Goal: Task Accomplishment & Management: Manage account settings

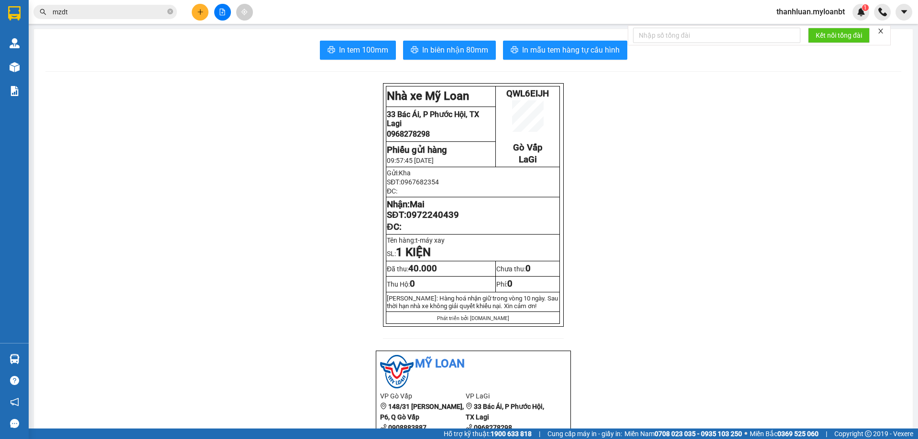
click at [198, 9] on icon "plus" at bounding box center [200, 12] width 7 height 7
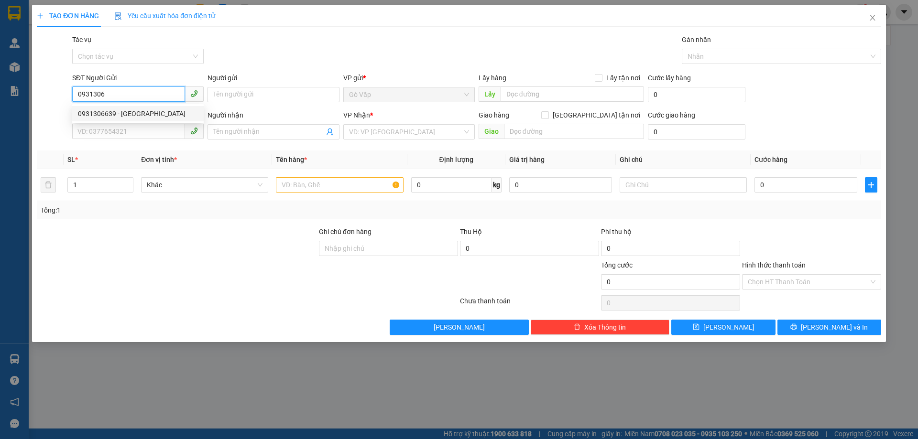
click at [126, 115] on div "0931306639 - Minh" at bounding box center [138, 114] width 120 height 11
type input "0931306639"
type input "Minh"
type input "0364642013"
type input "Tú"
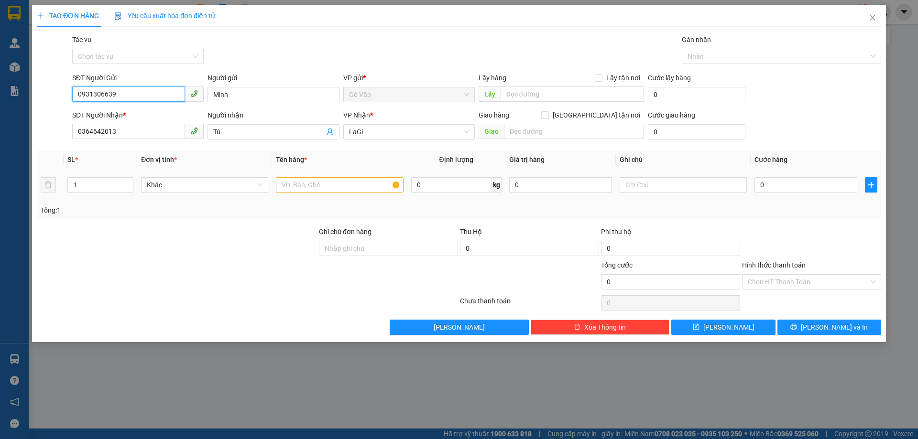
type input "0931306639"
click at [322, 186] on input "text" at bounding box center [339, 184] width 127 height 15
type input "b-pt"
click at [437, 188] on input "0" at bounding box center [451, 184] width 81 height 15
type input "22"
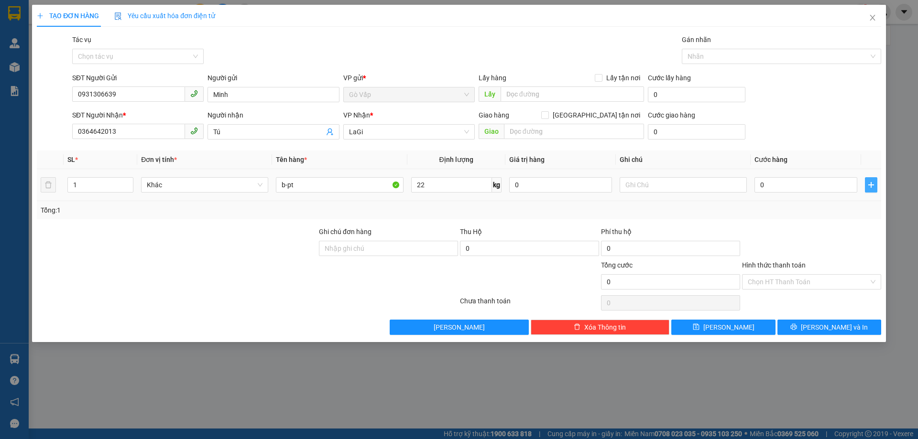
click at [868, 187] on icon "plus" at bounding box center [871, 185] width 8 height 8
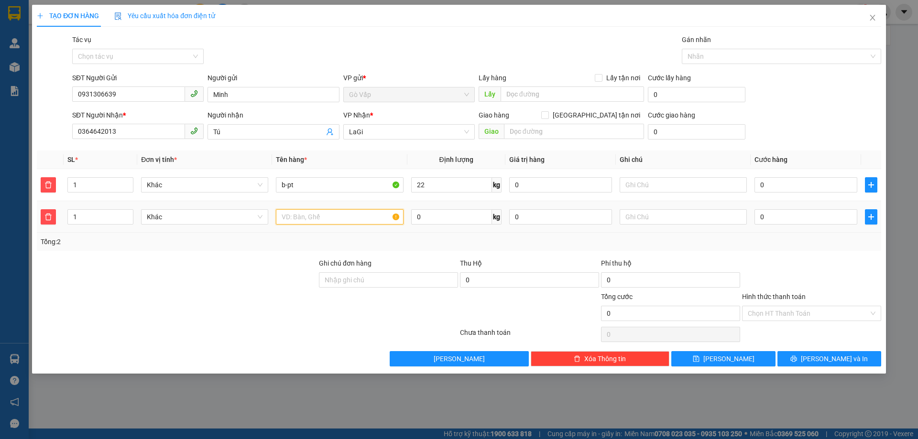
click at [317, 211] on input "text" at bounding box center [339, 216] width 127 height 15
type input "b-pt"
click at [431, 222] on input "0" at bounding box center [451, 216] width 81 height 15
type input "11"
click at [790, 175] on div "0" at bounding box center [806, 184] width 103 height 19
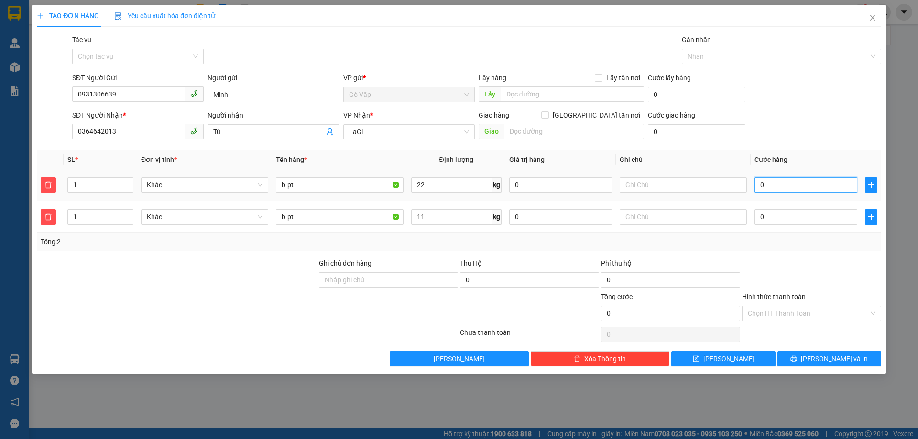
click at [789, 186] on input "0" at bounding box center [806, 184] width 103 height 15
type input "8"
type input "80"
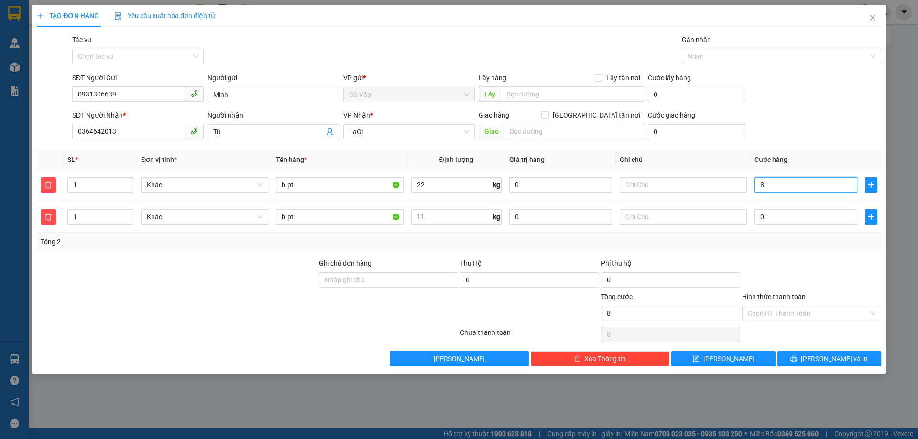
type input "80"
type input "80.000"
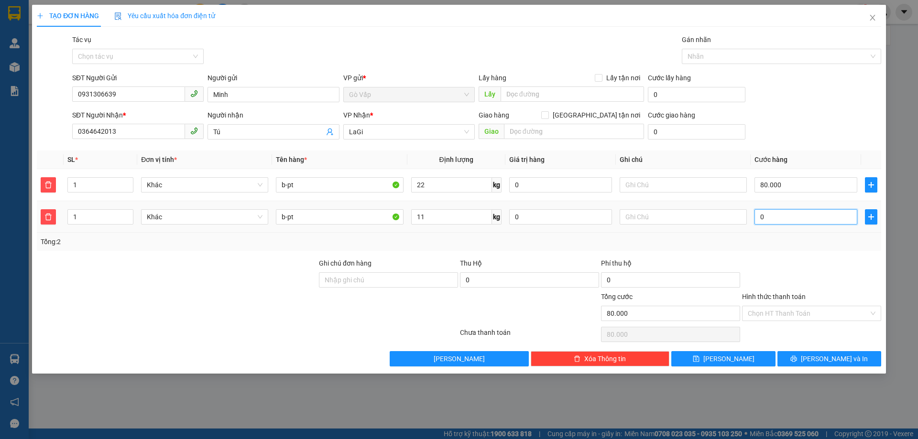
click at [774, 221] on input "0" at bounding box center [806, 216] width 103 height 15
type input "60"
type input "80.060"
type input "60"
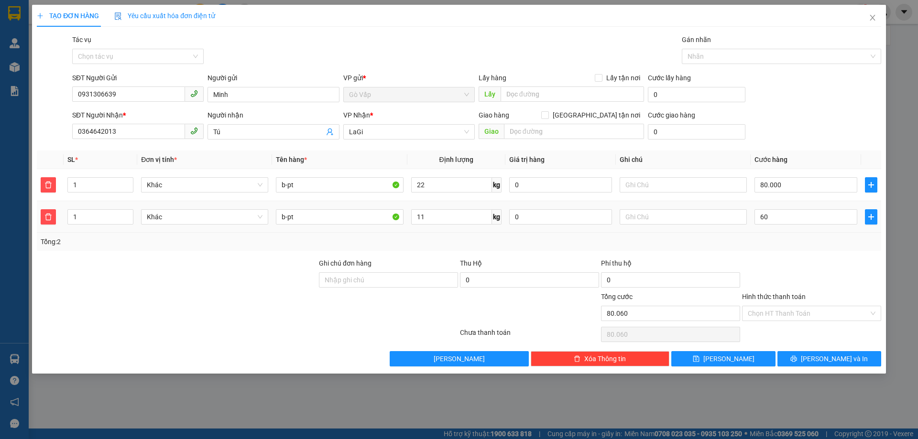
type input "140.000"
type input "60.000"
click at [752, 282] on div at bounding box center [811, 274] width 141 height 33
click at [807, 182] on input "80.000" at bounding box center [806, 184] width 103 height 15
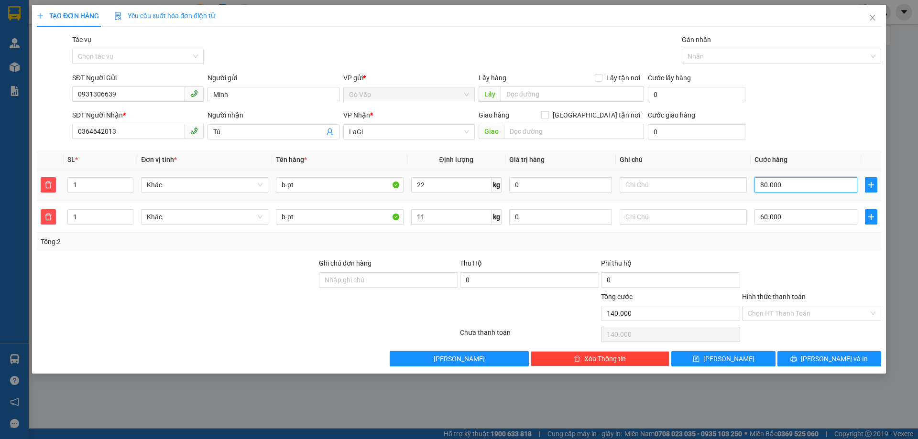
type input "7"
type input "60.007"
type input "70"
type input "60.070"
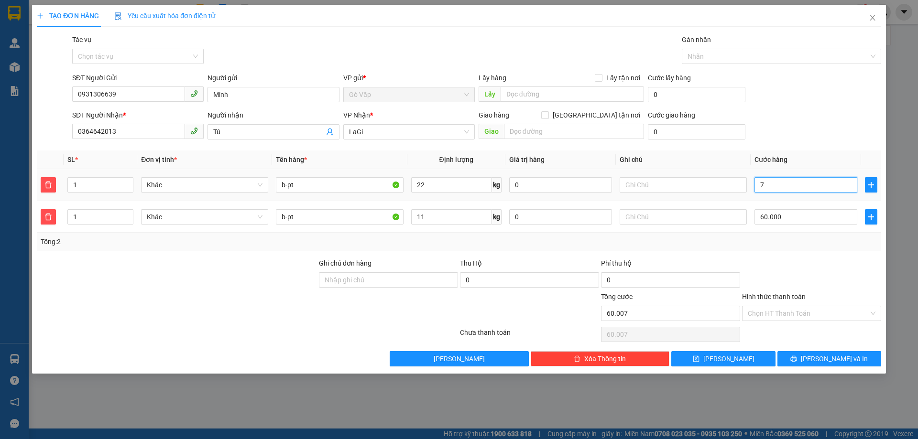
type input "60.070"
click at [794, 263] on div at bounding box center [811, 274] width 141 height 33
type input "70.000"
type input "130.000"
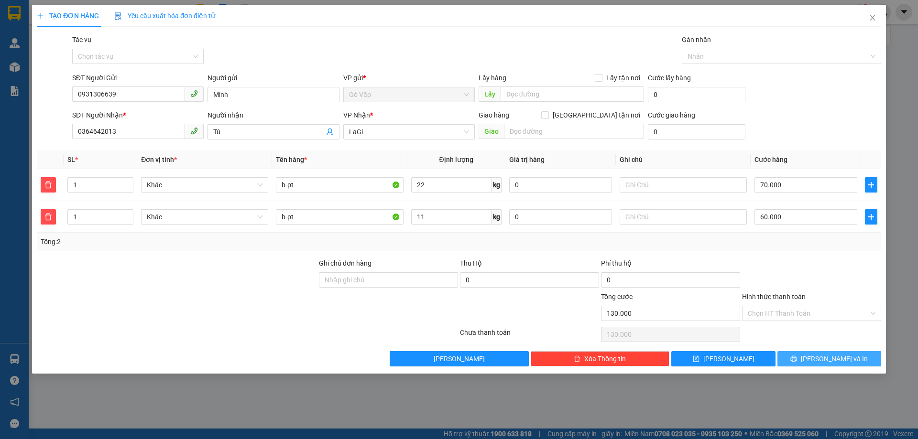
click at [797, 362] on icon "printer" at bounding box center [793, 359] width 7 height 7
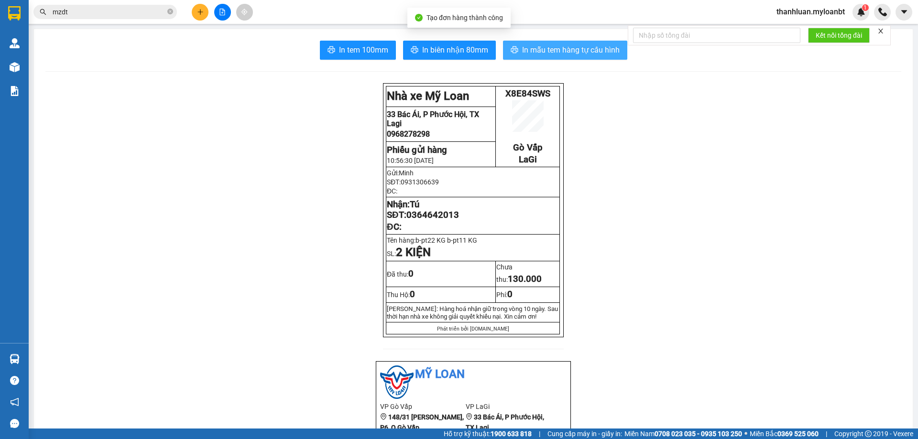
click at [552, 47] on span "In mẫu tem hàng tự cấu hình" at bounding box center [571, 50] width 98 height 12
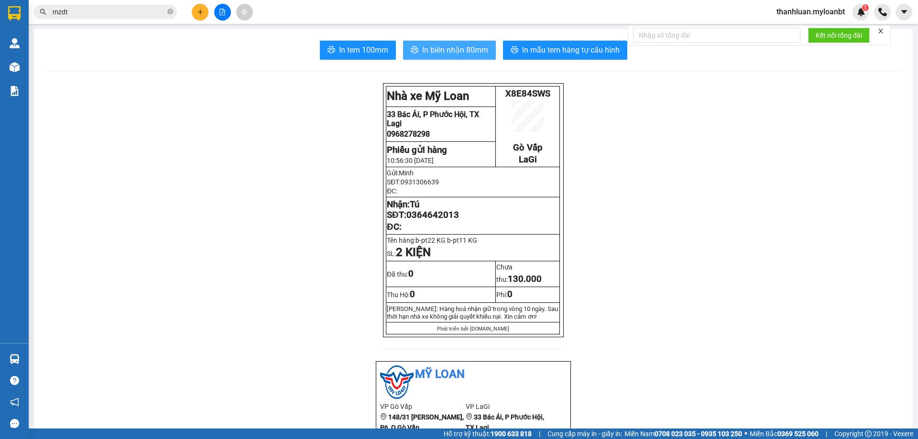
click at [460, 46] on span "In biên nhận 80mm" at bounding box center [455, 50] width 66 height 12
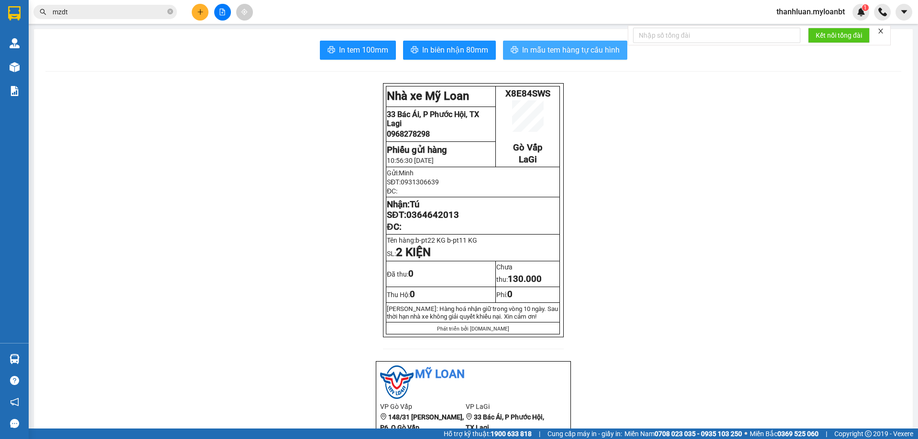
drag, startPoint x: 550, startPoint y: 47, endPoint x: 565, endPoint y: 51, distance: 15.4
click at [550, 47] on span "In mẫu tem hàng tự cấu hình" at bounding box center [571, 50] width 98 height 12
click at [556, 48] on span "In mẫu tem hàng tự cấu hình" at bounding box center [571, 50] width 98 height 12
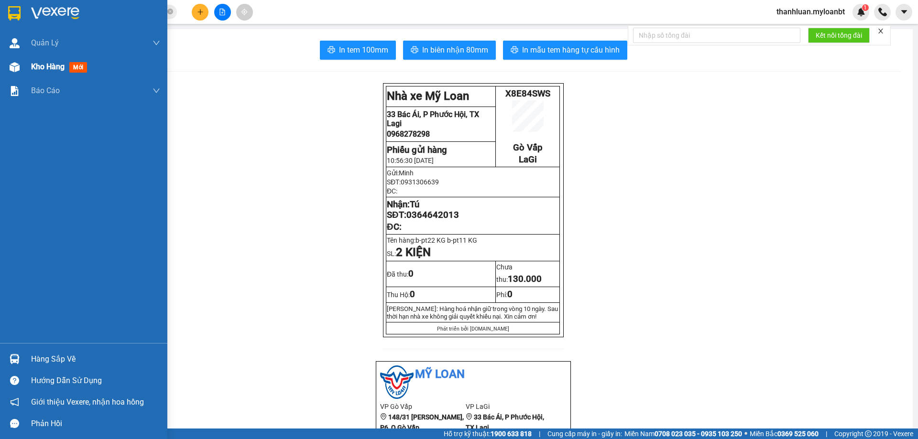
click at [24, 68] on div "Kho hàng mới" at bounding box center [83, 67] width 167 height 24
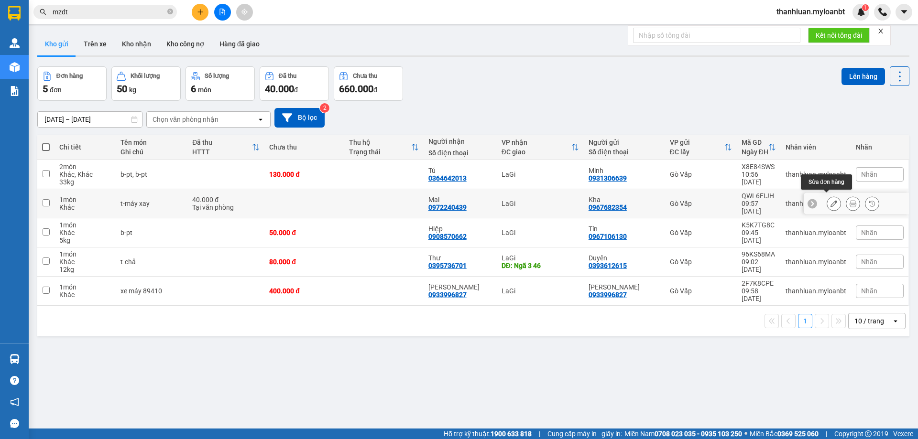
click at [828, 196] on button at bounding box center [833, 204] width 13 height 17
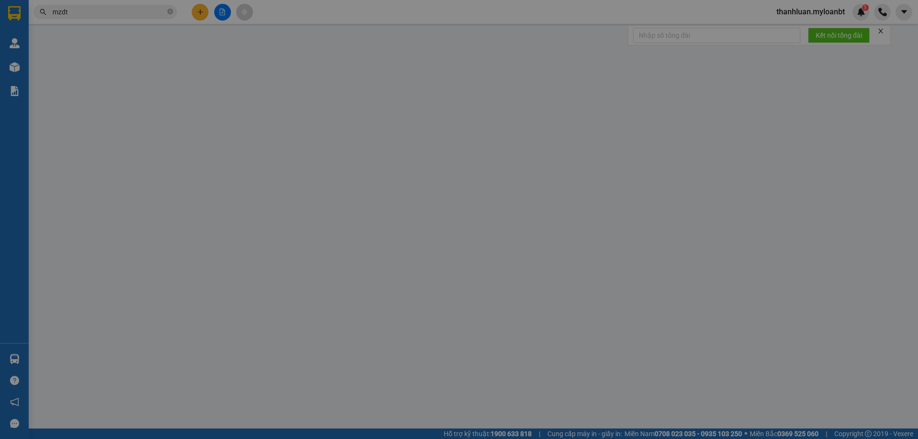
type input "0967682354"
type input "0972240439"
type input "40.000"
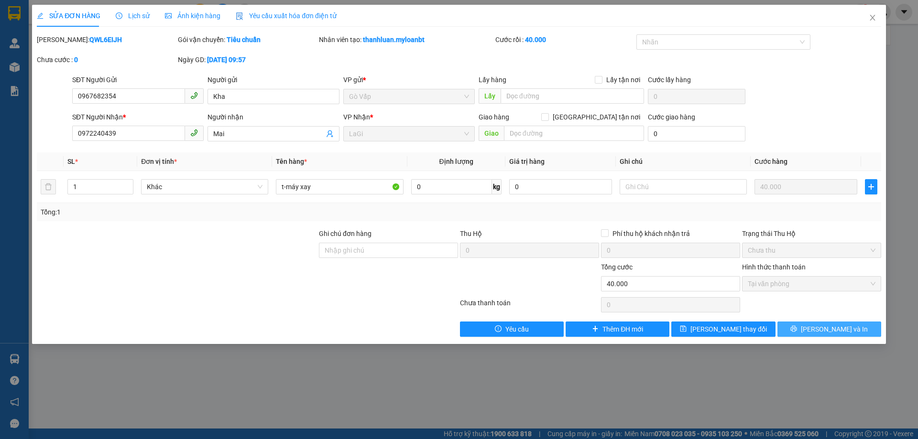
click at [843, 334] on span "Lưu và In" at bounding box center [834, 329] width 67 height 11
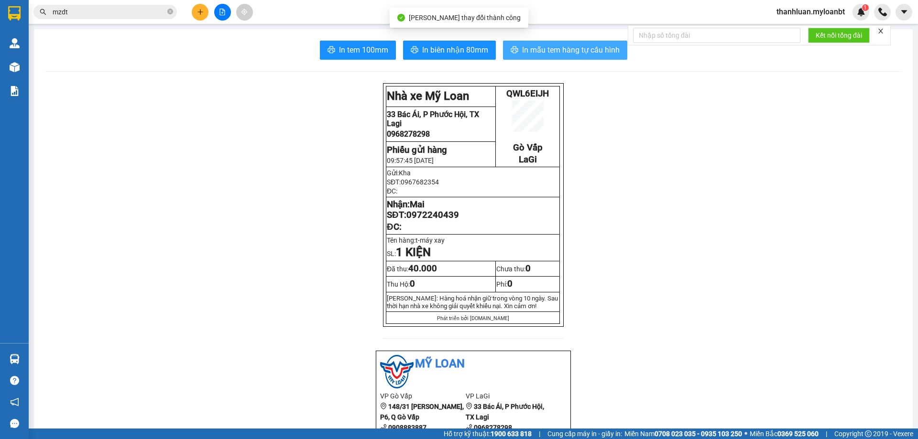
click at [567, 47] on span "In mẫu tem hàng tự cấu hình" at bounding box center [571, 50] width 98 height 12
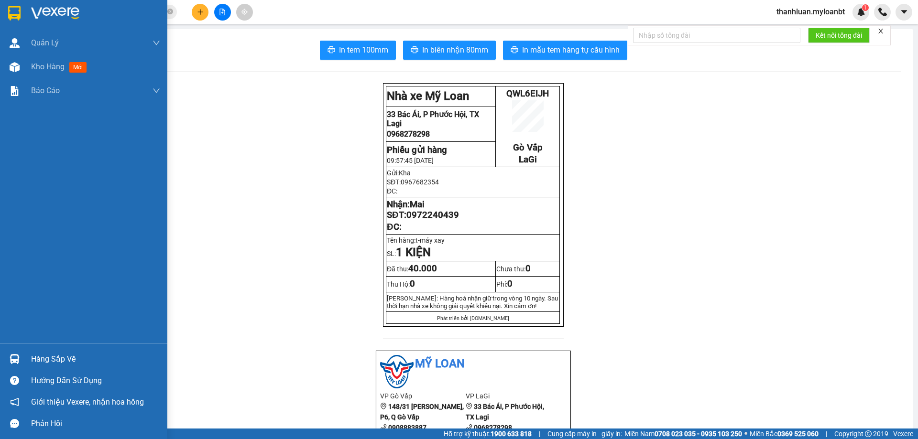
click at [13, 361] on img at bounding box center [15, 359] width 10 height 10
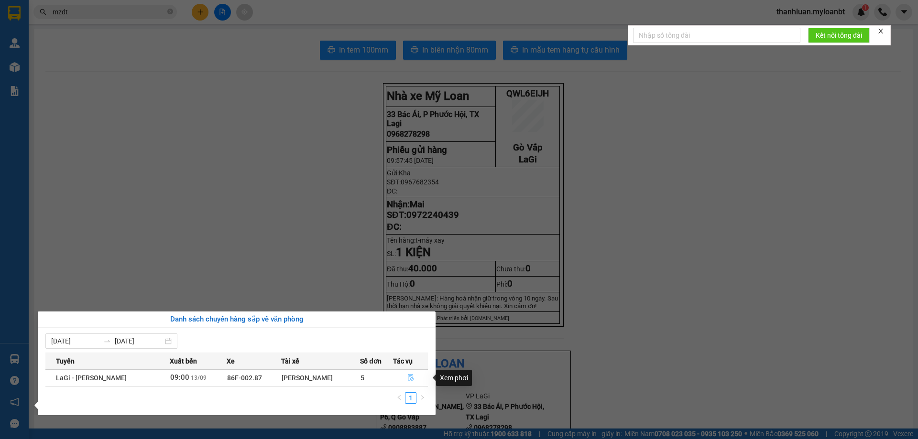
click at [414, 374] on button "button" at bounding box center [411, 378] width 34 height 15
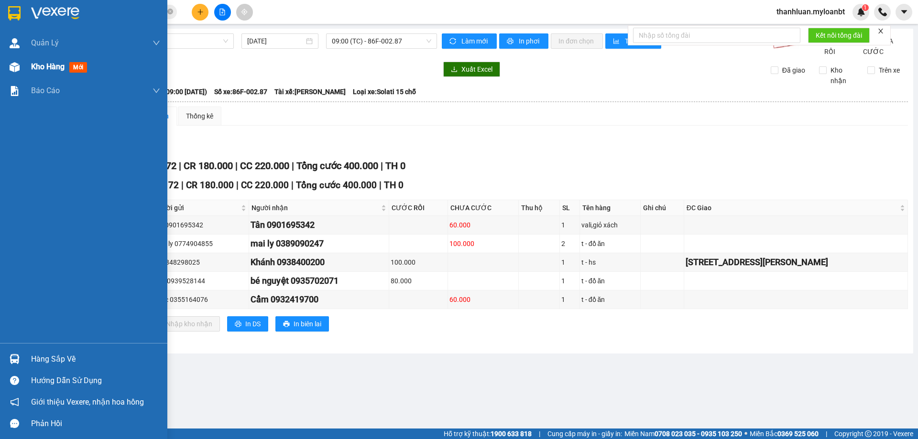
click at [39, 76] on div "Kho hàng mới" at bounding box center [95, 67] width 129 height 24
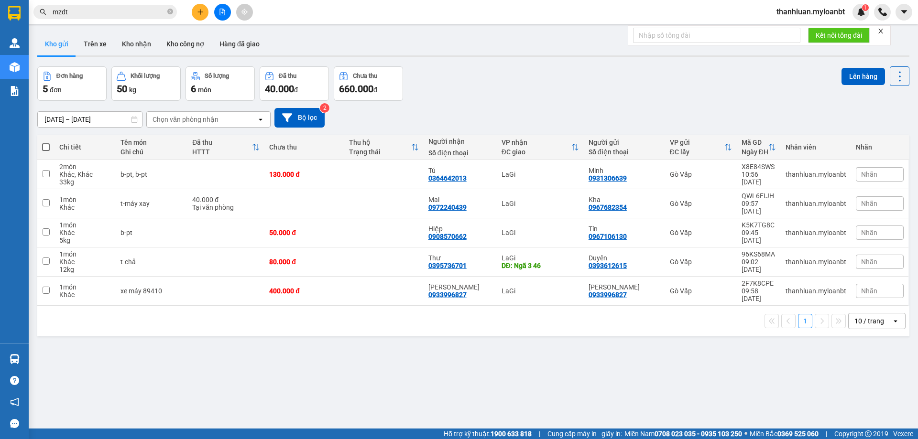
click at [130, 19] on span "mzdt" at bounding box center [104, 12] width 143 height 14
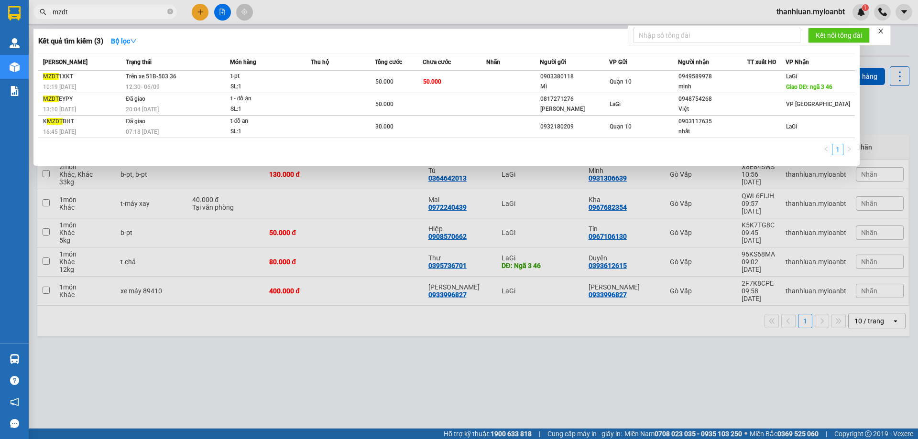
click at [126, 13] on input "mzdt" at bounding box center [109, 12] width 113 height 11
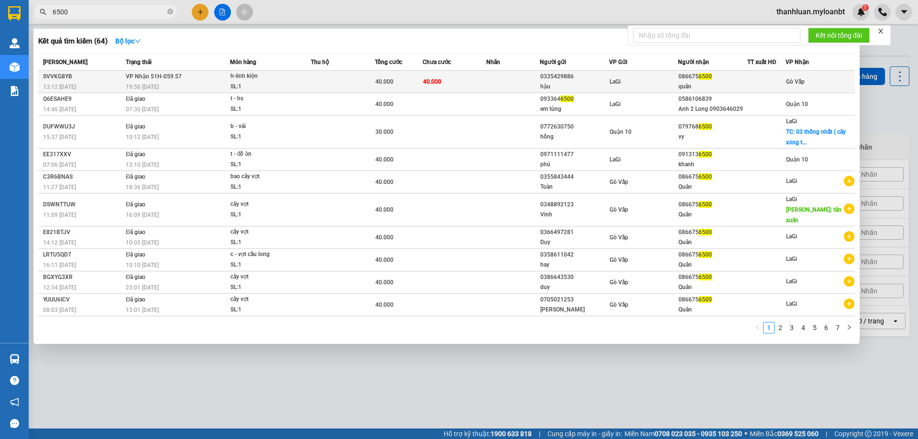
type input "6500"
click at [636, 85] on div "LaGi" at bounding box center [644, 82] width 68 height 11
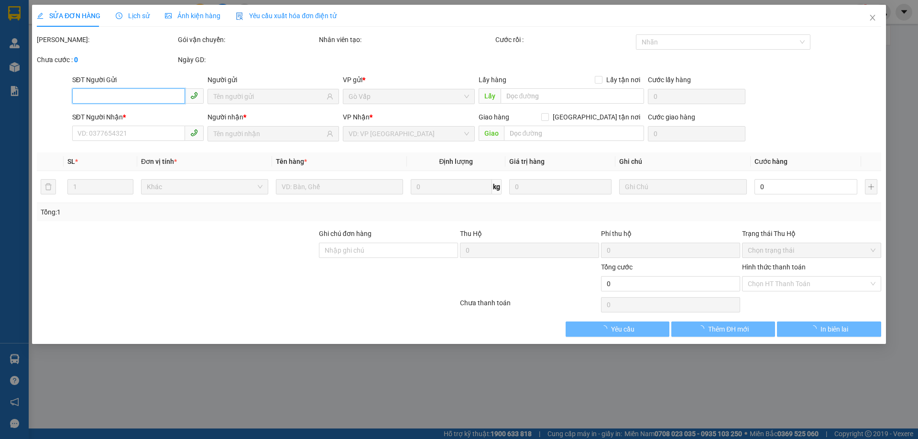
type input "0335429886"
type input "hậu"
type input "0866756500"
type input "quân"
type input "40.000"
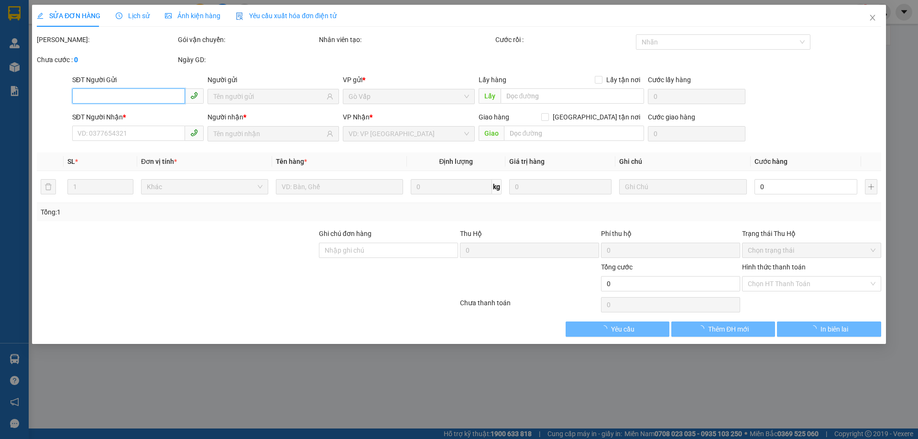
type input "40.000"
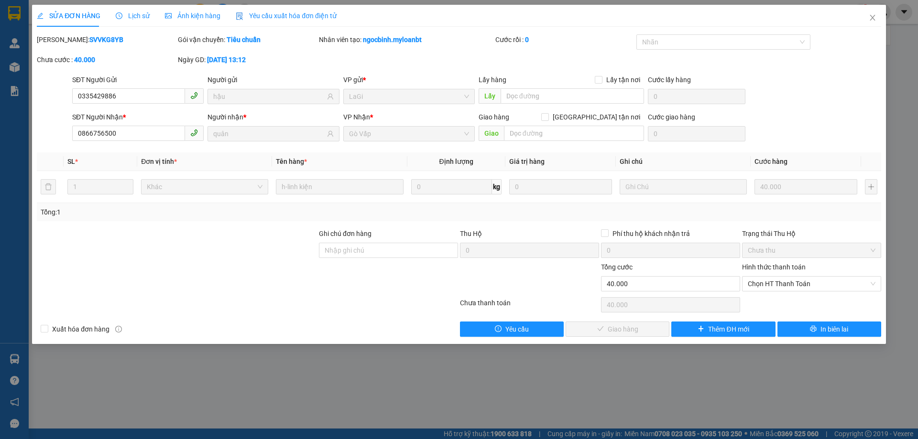
click at [127, 15] on span "Lịch sử" at bounding box center [133, 16] width 34 height 8
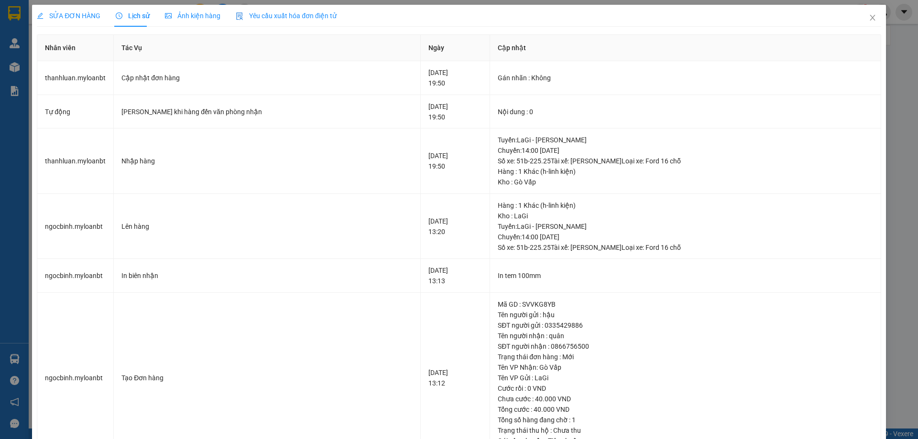
click at [63, 14] on span "SỬA ĐƠN HÀNG" at bounding box center [69, 16] width 64 height 8
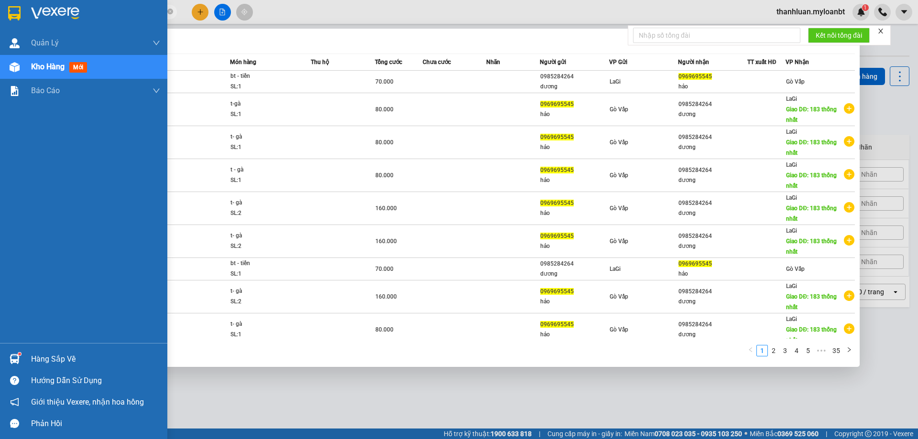
click at [7, 362] on div at bounding box center [14, 359] width 17 height 17
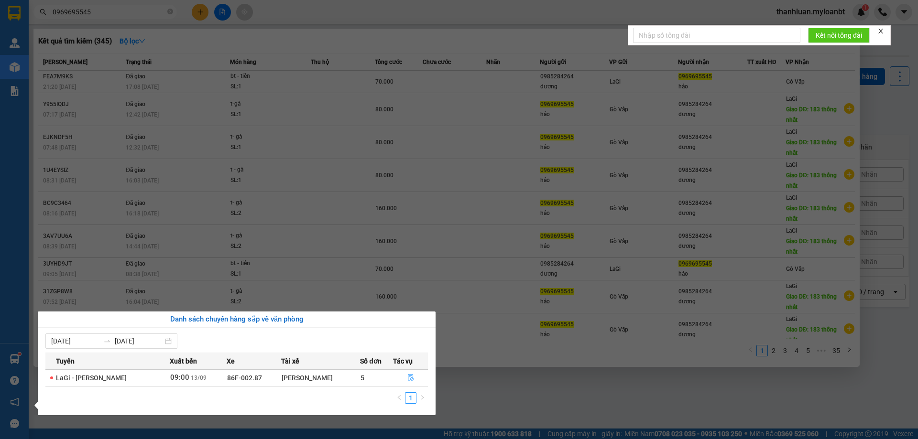
click at [374, 139] on section "Kết quả tìm kiếm ( 345 ) Bộ lọc Mã ĐH Trạng thái Món hàng Thu hộ Tổng cước Chưa…" at bounding box center [459, 219] width 918 height 439
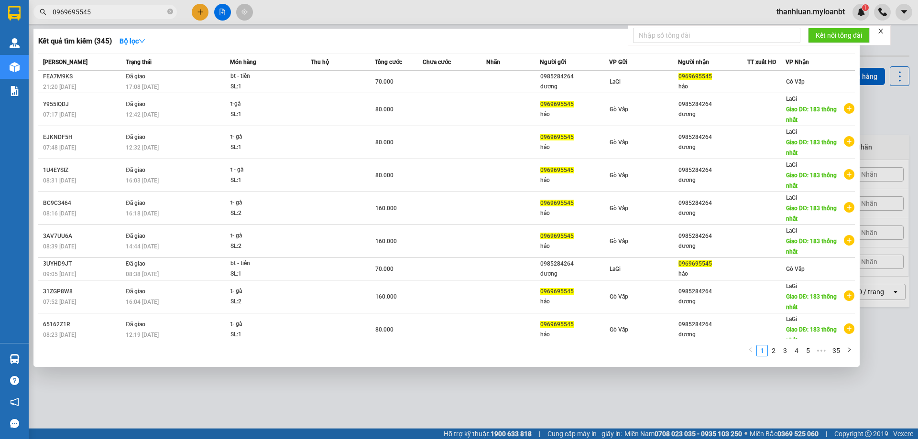
click at [892, 121] on div at bounding box center [459, 219] width 918 height 439
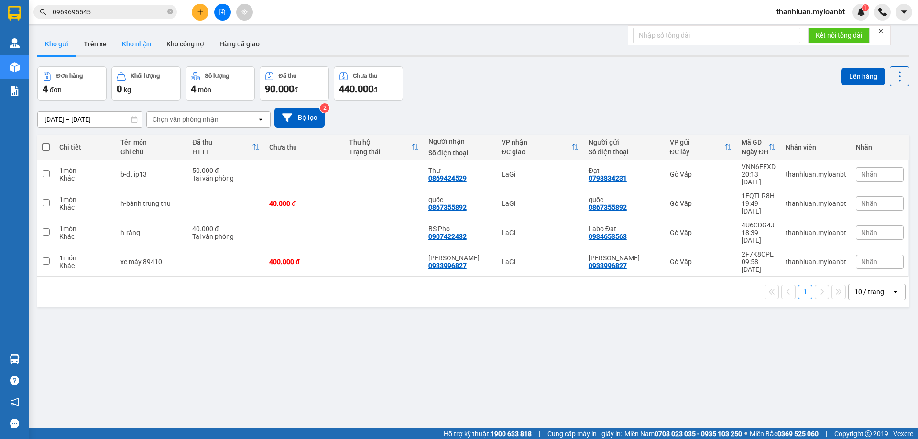
click at [132, 34] on button "Kho nhận" at bounding box center [136, 44] width 44 height 23
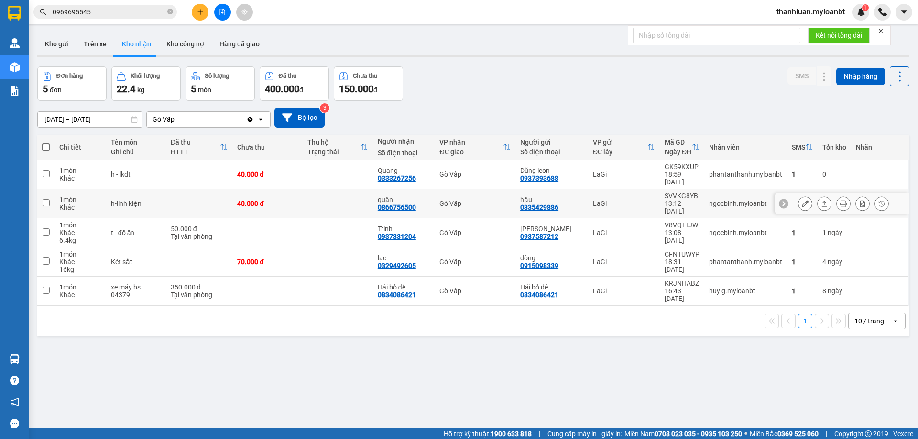
click at [802, 200] on icon at bounding box center [805, 203] width 7 height 7
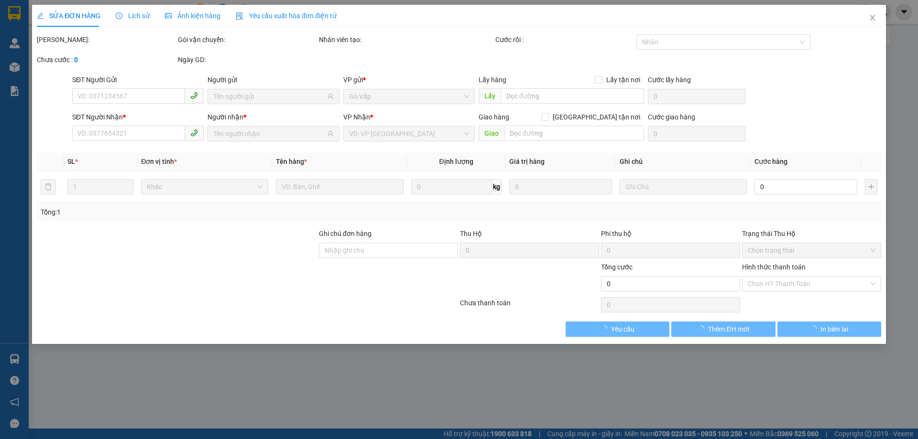
click at [112, 20] on div "SỬA ĐƠN HÀNG Lịch sử Ảnh kiện hàng Yêu cầu xuất hóa đơn điện tử" at bounding box center [187, 16] width 300 height 22
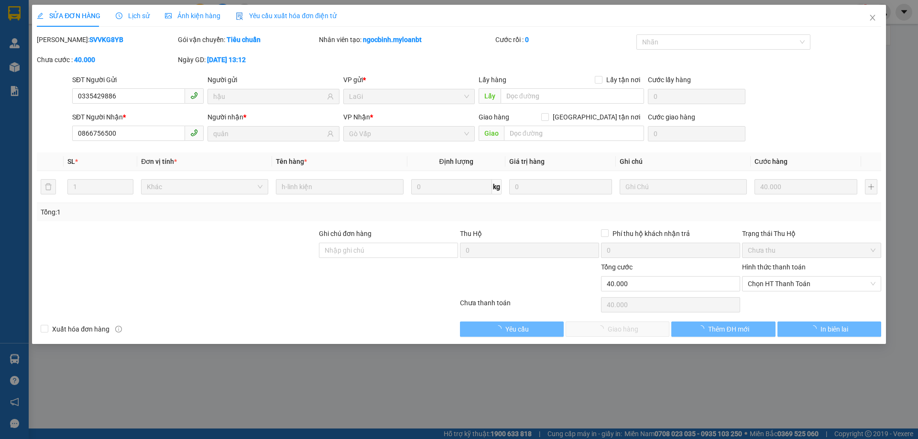
type input "0335429886"
type input "hậu"
type input "0866756500"
type input "quân"
type input "40.000"
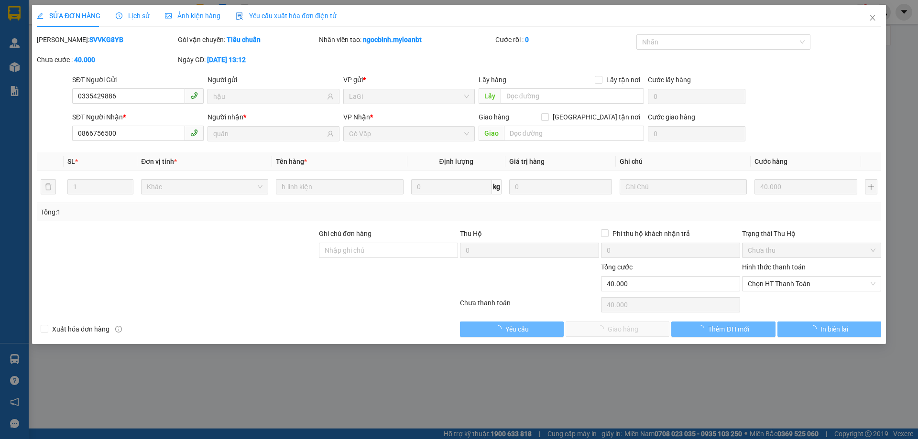
type input "40.000"
click at [119, 15] on icon "clock-circle" at bounding box center [119, 15] width 7 height 7
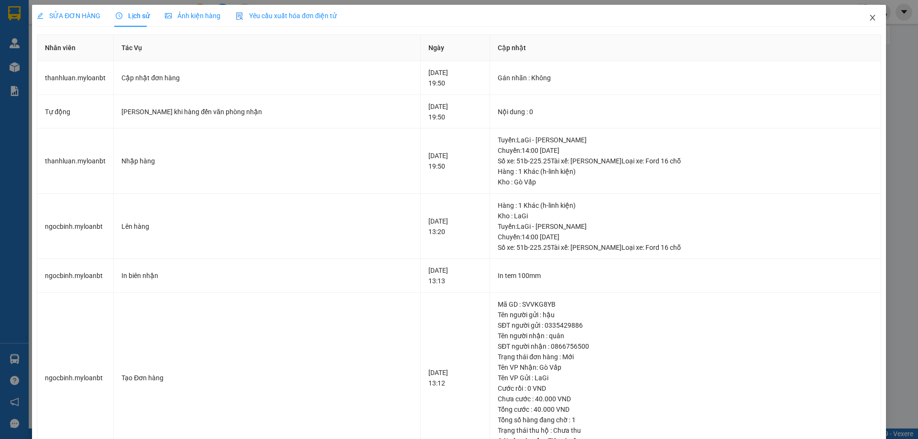
click at [862, 24] on span "Close" at bounding box center [872, 18] width 27 height 27
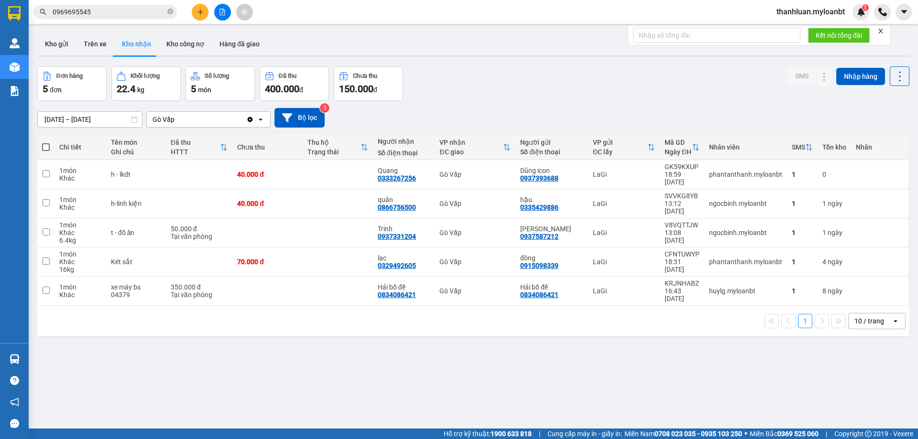
click at [116, 15] on input "0969695545" at bounding box center [109, 12] width 113 height 11
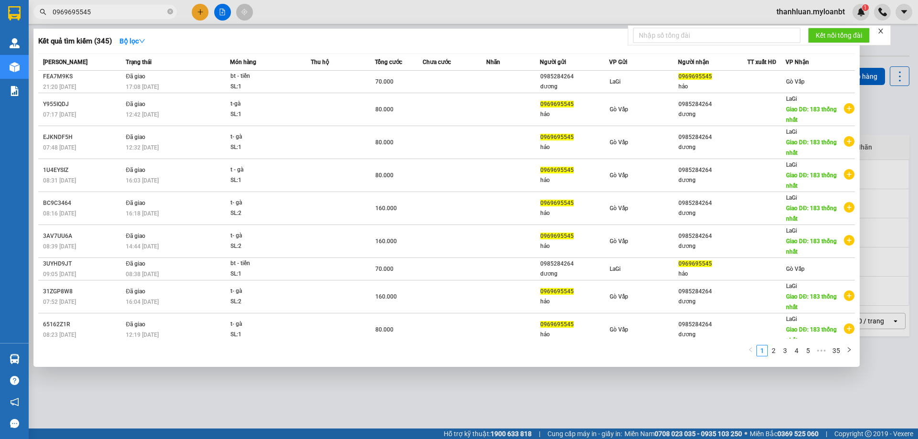
click at [116, 15] on input "0969695545" at bounding box center [109, 12] width 113 height 11
click at [389, 5] on div at bounding box center [459, 219] width 918 height 439
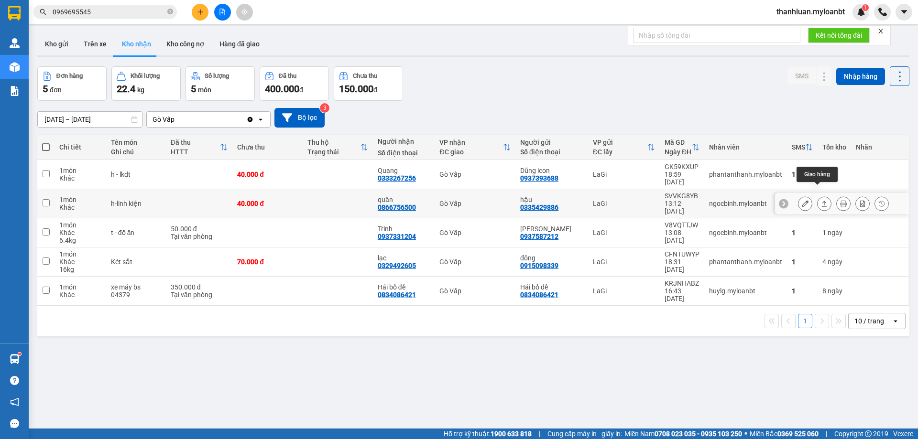
click at [821, 200] on icon at bounding box center [824, 203] width 7 height 7
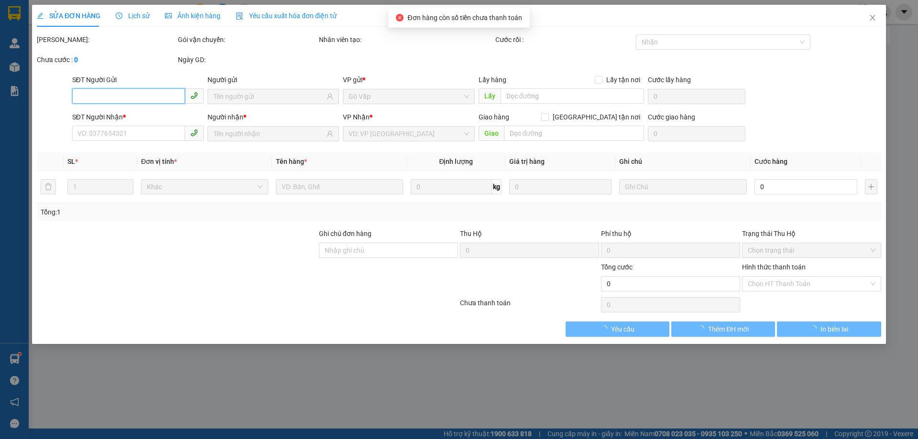
type input "0335429886"
type input "hậu"
type input "0866756500"
type input "quân"
type input "40.000"
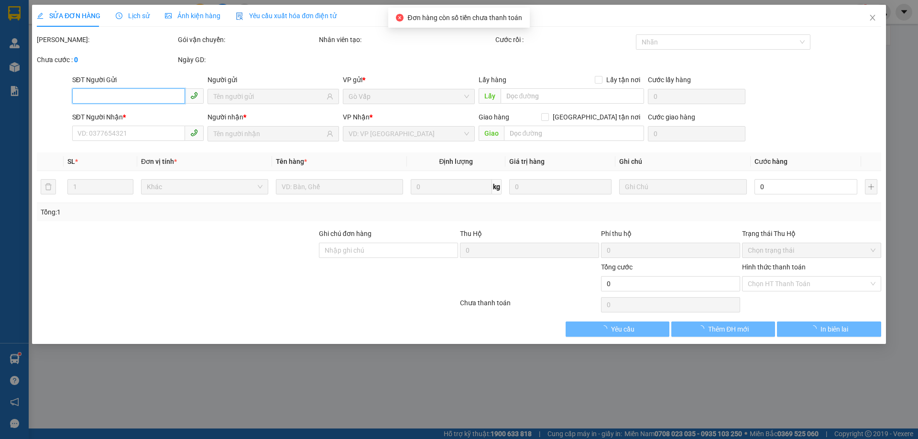
type input "40.000"
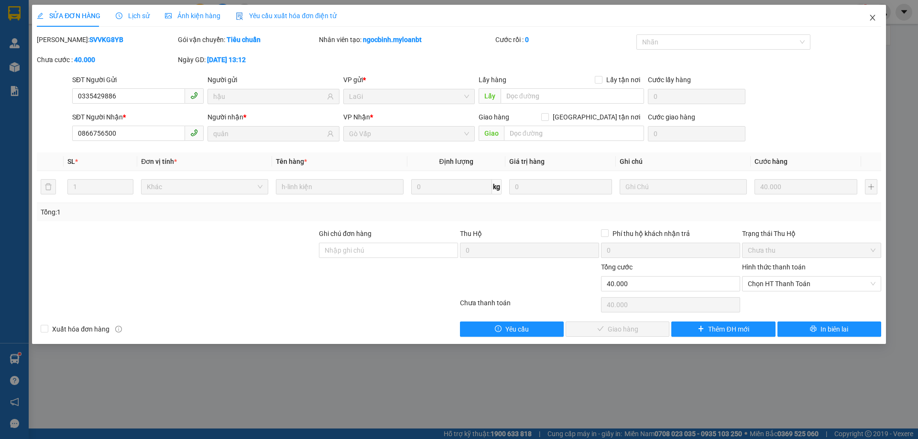
click at [875, 18] on icon "close" at bounding box center [873, 18] width 8 height 8
click at [869, 20] on icon "close" at bounding box center [873, 18] width 8 height 8
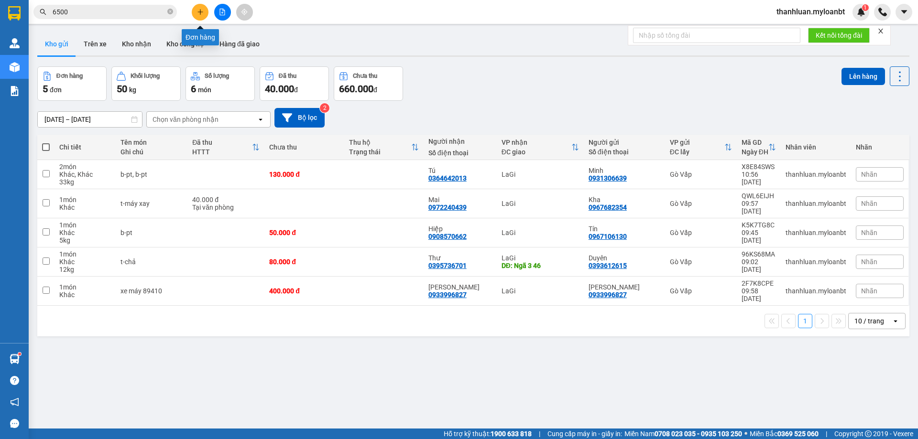
click at [204, 9] on button at bounding box center [200, 12] width 17 height 17
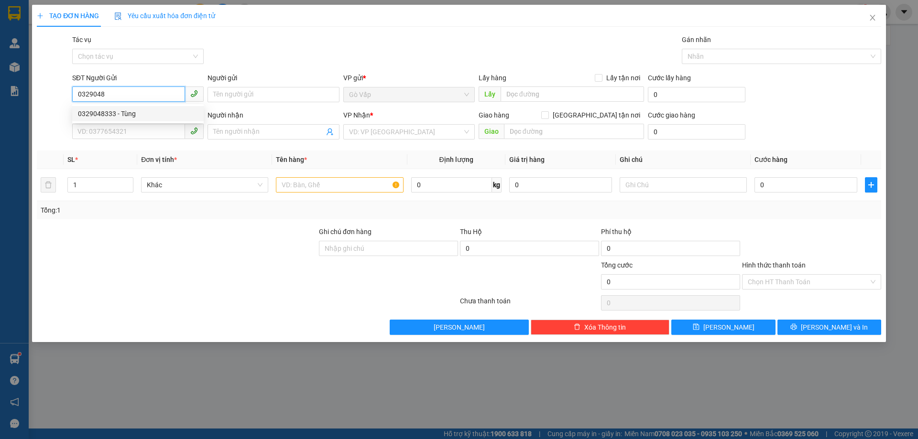
click at [132, 116] on div "0329048333 - Tùng" at bounding box center [138, 114] width 120 height 11
type input "0329048333"
type input "Tùng"
type input "0937393688"
type input "Dũng icon"
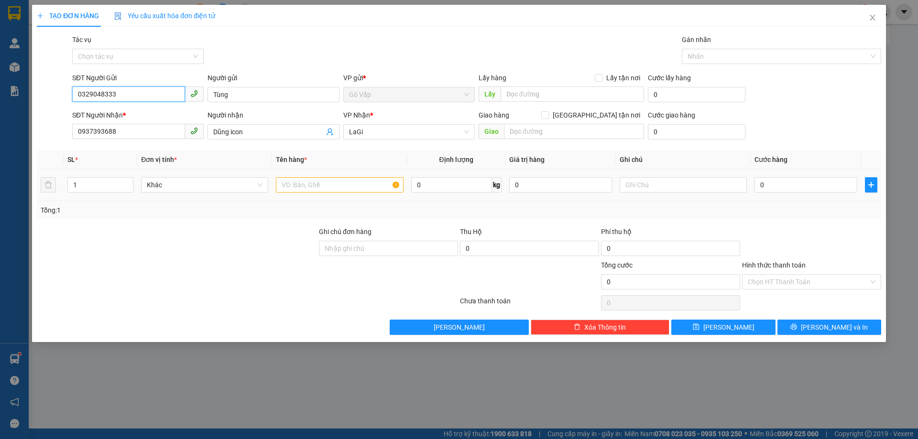
type input "0329048333"
click at [338, 183] on input "text" at bounding box center [339, 184] width 127 height 15
type input "h-lk"
click at [795, 185] on input "0" at bounding box center [806, 184] width 103 height 15
type input "4"
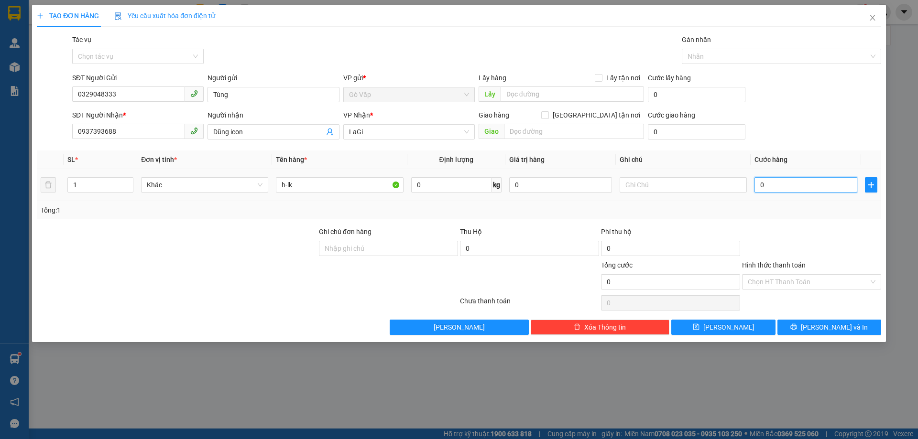
type input "4"
type input "40"
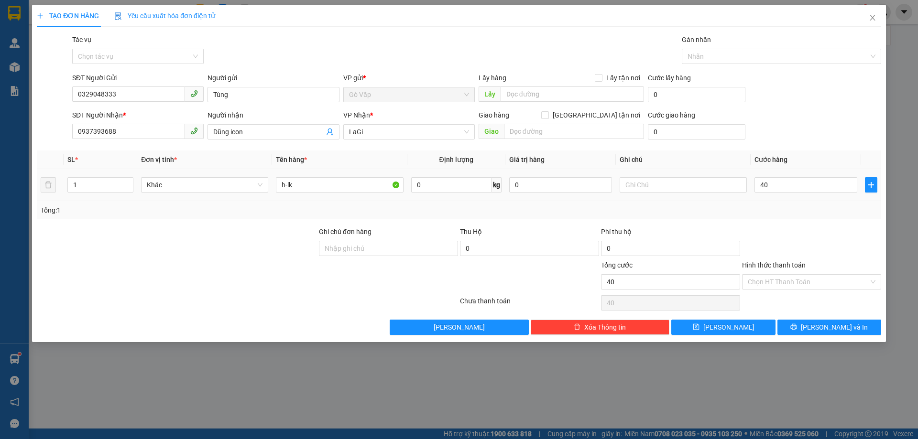
type input "40.000"
click at [828, 233] on div at bounding box center [811, 243] width 141 height 33
click at [822, 323] on span "Lưu và In" at bounding box center [834, 327] width 67 height 11
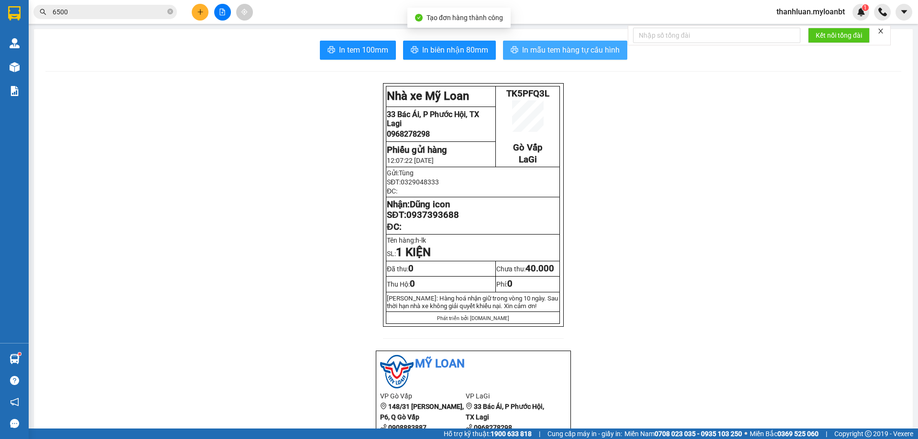
click at [580, 46] on span "In mẫu tem hàng tự cấu hình" at bounding box center [571, 50] width 98 height 12
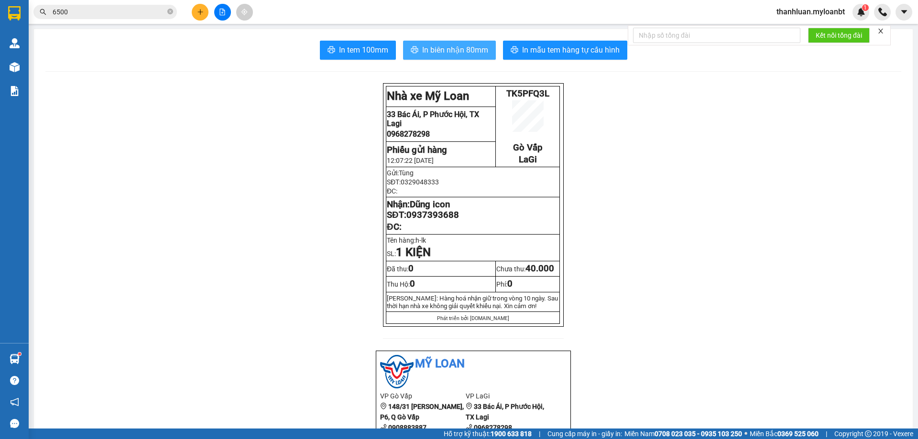
click at [449, 55] on span "In biên nhận 80mm" at bounding box center [455, 50] width 66 height 12
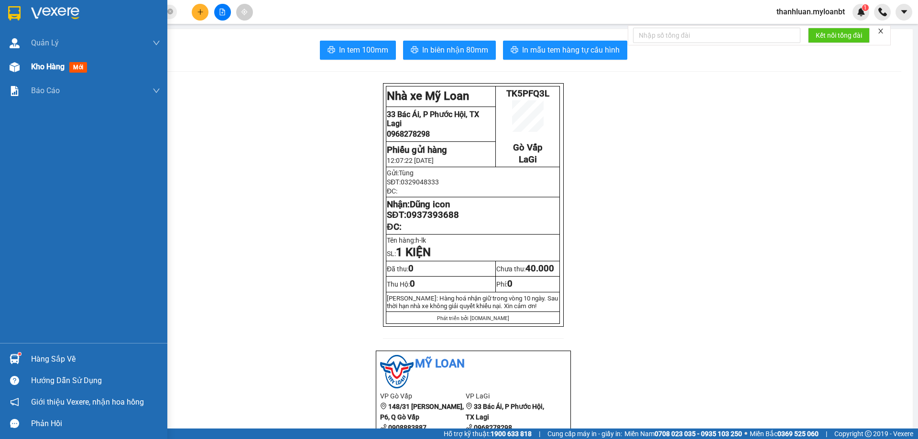
click at [24, 71] on div "Kho hàng mới" at bounding box center [83, 67] width 167 height 24
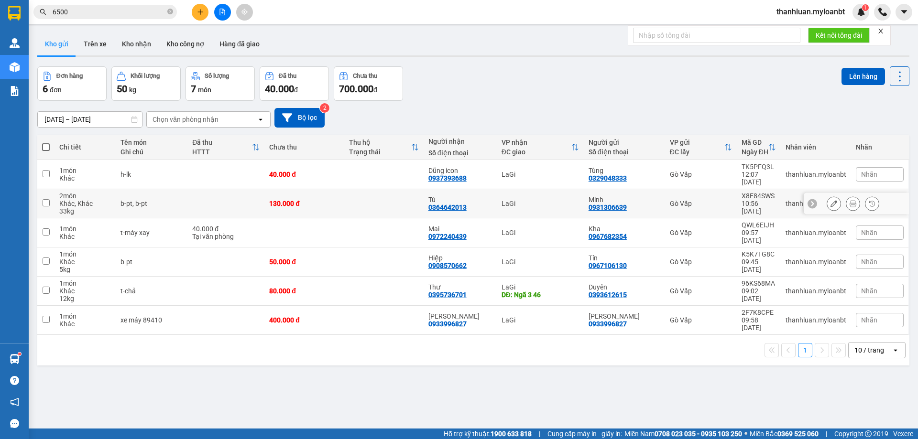
drag, startPoint x: 177, startPoint y: 198, endPoint x: 177, endPoint y: 210, distance: 12.4
click at [177, 200] on div "b-pt, b-pt" at bounding box center [152, 204] width 62 height 8
checkbox input "true"
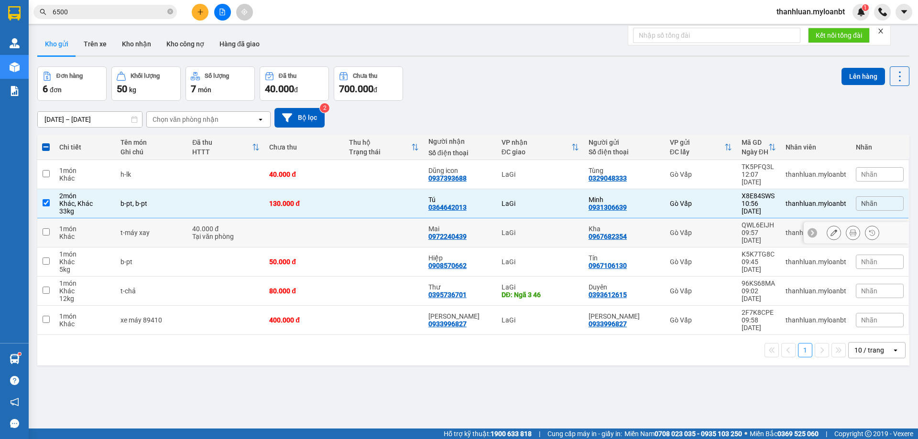
click at [174, 229] on div "t-máy xay" at bounding box center [152, 233] width 62 height 8
checkbox input "true"
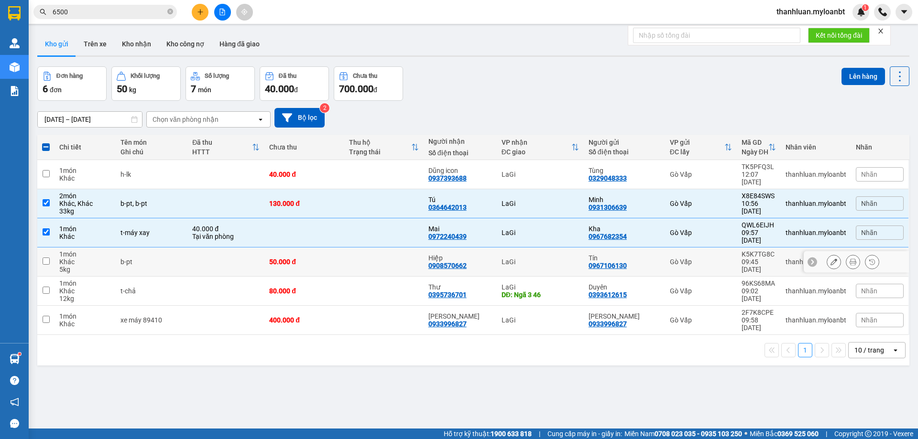
click at [174, 258] on div "b-pt" at bounding box center [152, 262] width 62 height 8
checkbox input "true"
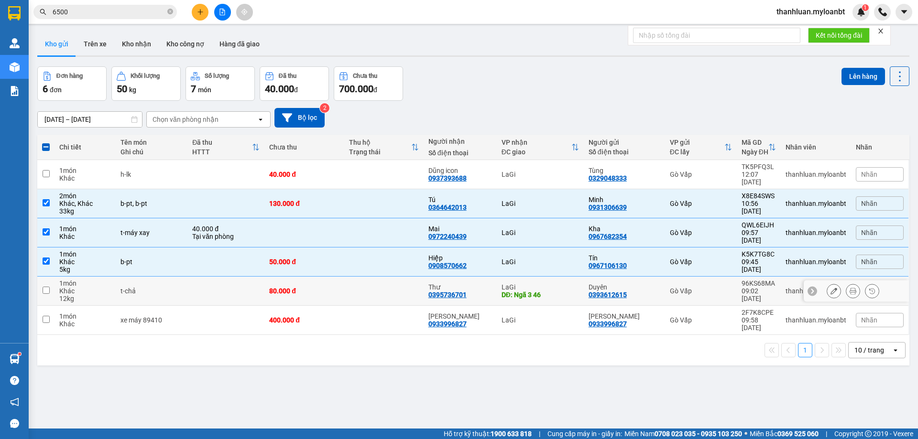
click at [181, 280] on td "t-chả" at bounding box center [152, 291] width 72 height 29
checkbox input "true"
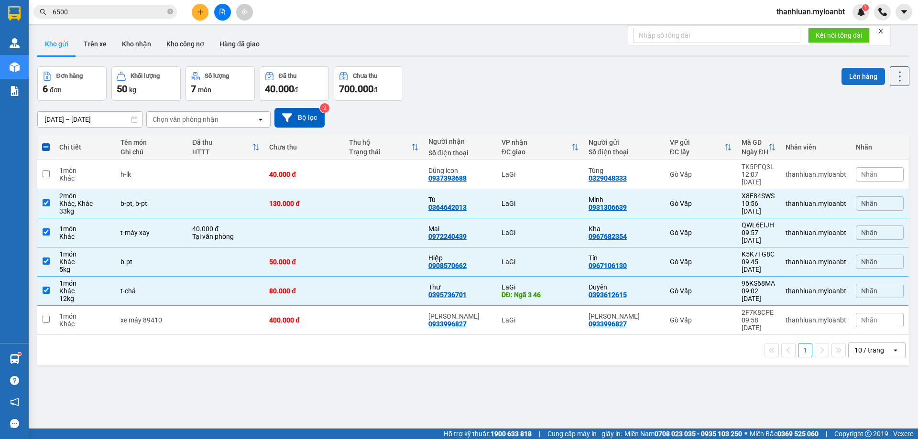
click at [865, 76] on button "Lên hàng" at bounding box center [864, 76] width 44 height 17
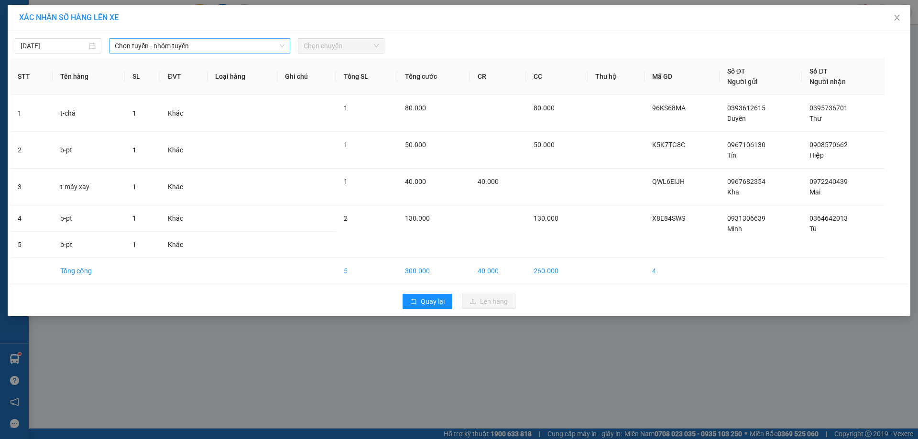
click at [175, 45] on span "Chọn tuyến - nhóm tuyến" at bounding box center [200, 46] width 170 height 14
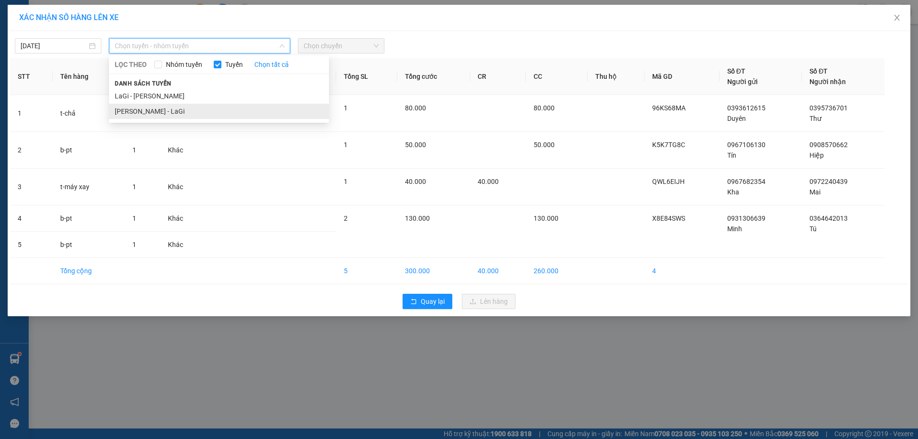
click at [160, 104] on li "Hồ Chí Minh - LaGi" at bounding box center [219, 111] width 220 height 15
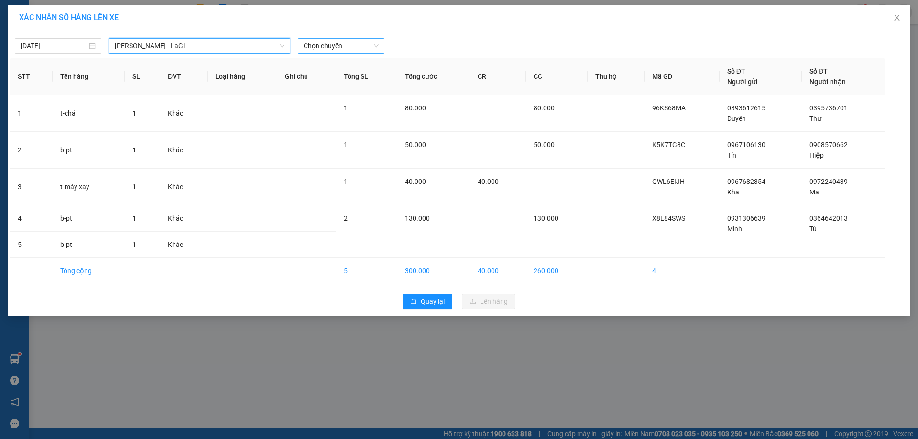
click at [339, 38] on div "Chọn chuyến" at bounding box center [341, 45] width 87 height 15
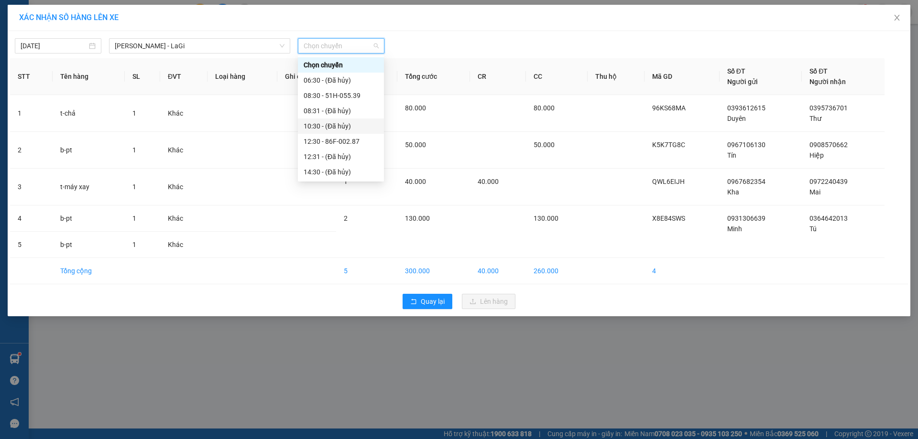
scroll to position [48, 0]
click at [333, 96] on div "12:30 - 86F-002.87" at bounding box center [341, 93] width 75 height 11
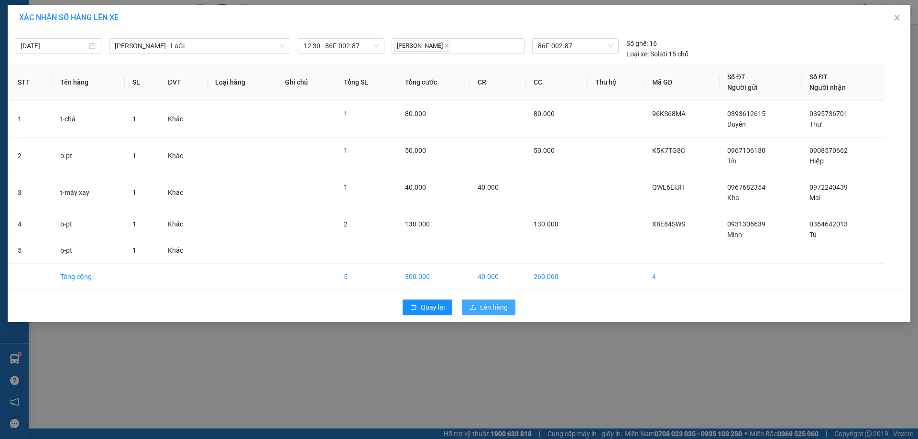
click at [477, 307] on button "Lên hàng" at bounding box center [489, 307] width 54 height 15
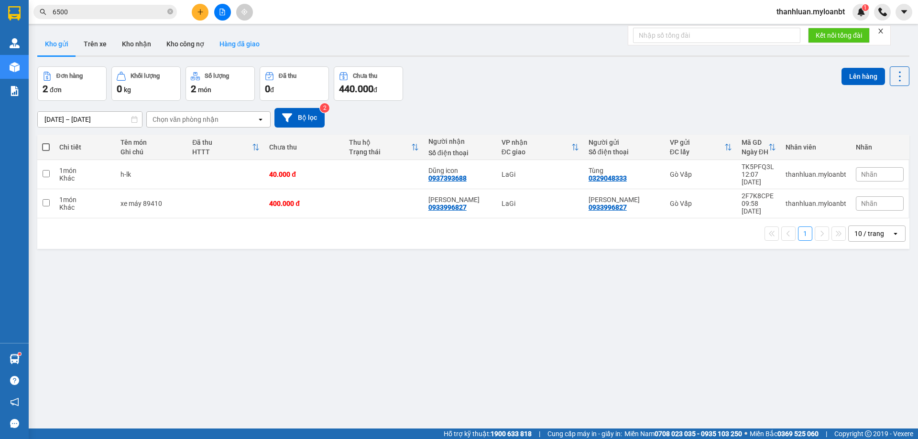
click at [244, 44] on button "Hàng đã giao" at bounding box center [239, 44] width 55 height 23
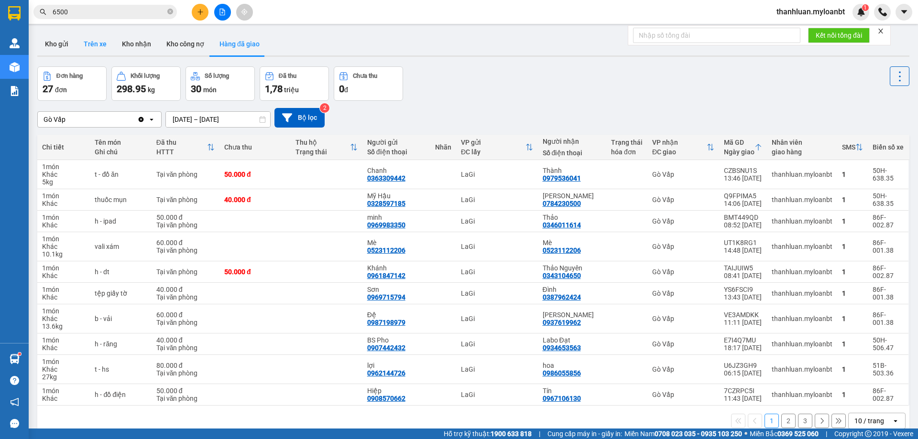
click at [96, 41] on button "Trên xe" at bounding box center [95, 44] width 38 height 23
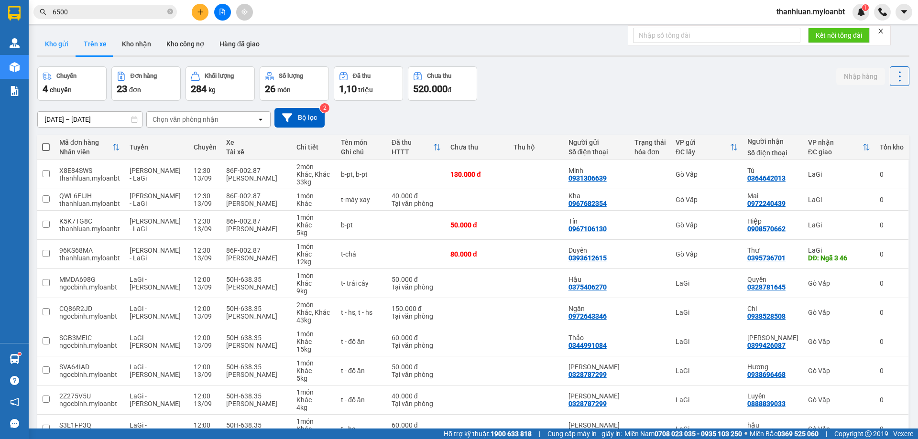
click at [65, 45] on button "Kho gửi" at bounding box center [56, 44] width 39 height 23
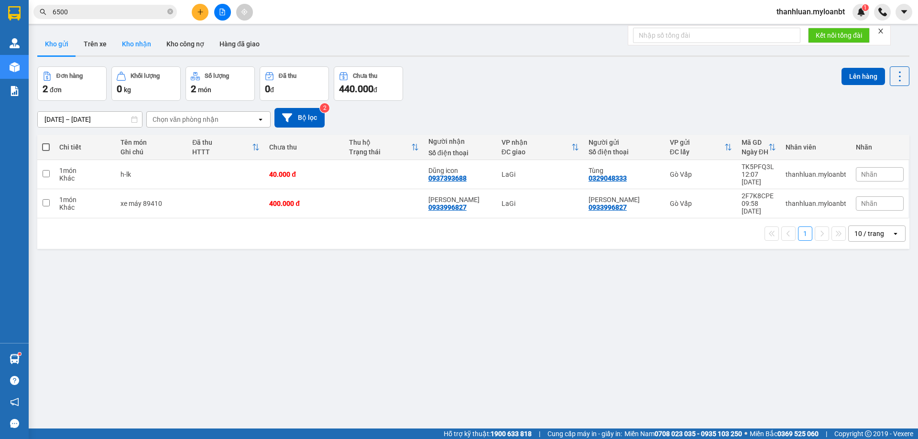
click at [143, 45] on button "Kho nhận" at bounding box center [136, 44] width 44 height 23
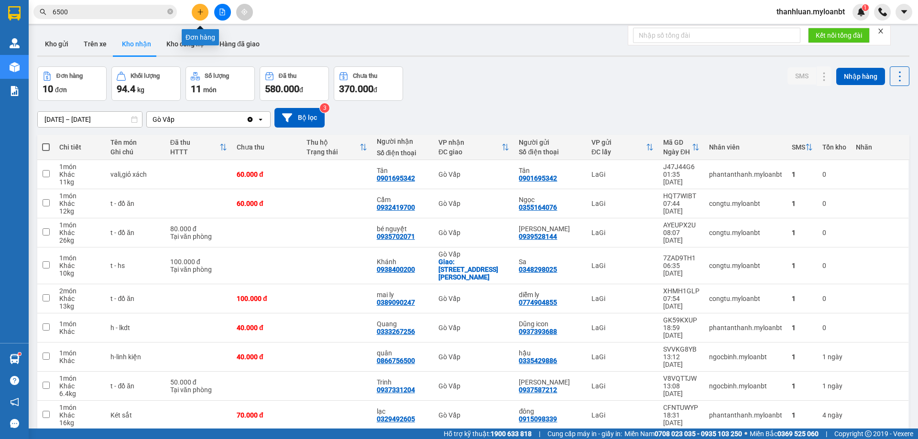
click at [197, 11] on icon "plus" at bounding box center [200, 12] width 7 height 7
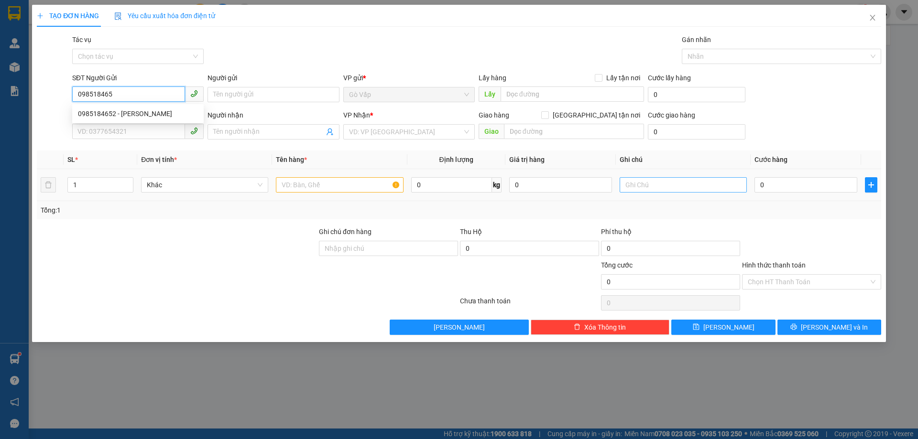
type input "0985184652"
click at [148, 115] on div "0985184652 - Nguyên" at bounding box center [138, 114] width 120 height 11
type input "Nguyên"
type input "0869150032"
type input "Nhi"
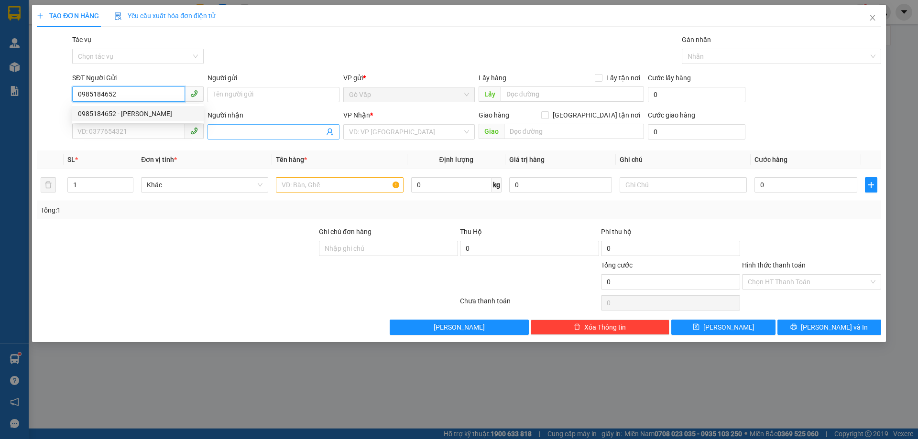
type input "Nhà thờ Tân Châu"
type input "0985184652"
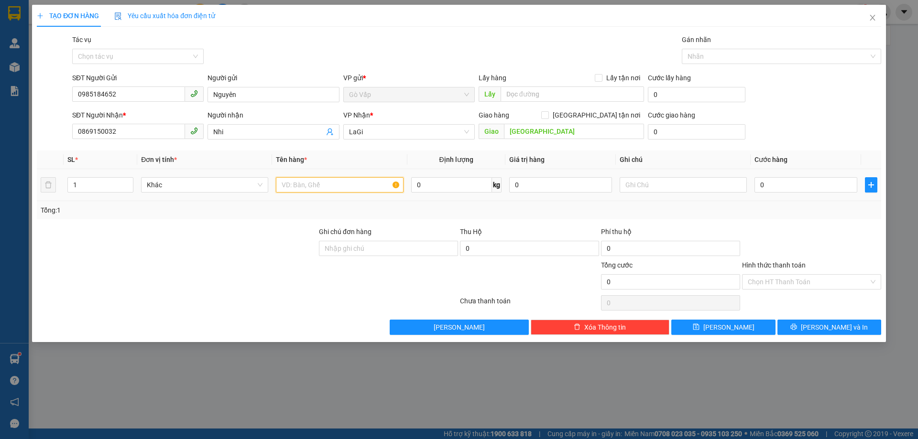
click at [360, 188] on input "text" at bounding box center [339, 184] width 127 height 15
type input "b-đồ ăn"
click at [777, 184] on input "0" at bounding box center [806, 184] width 103 height 15
type input "60"
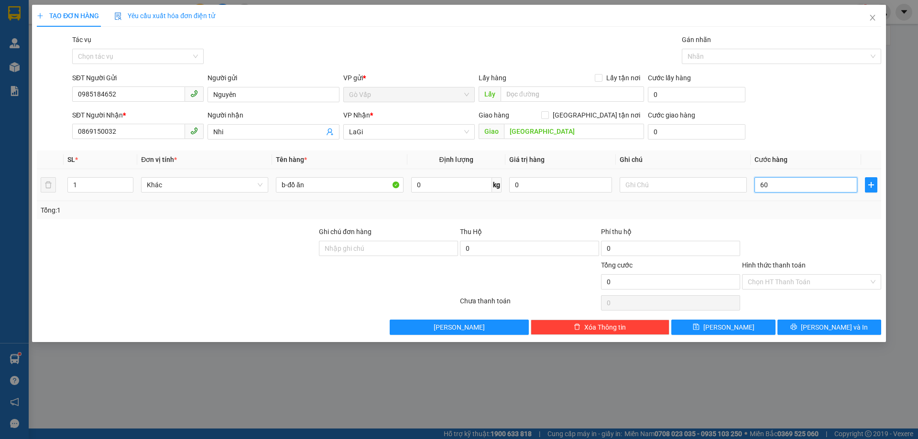
type input "60"
type input "60.000"
click at [784, 235] on div at bounding box center [811, 243] width 141 height 33
click at [603, 132] on input "Nhà thờ Tân Châu" at bounding box center [574, 131] width 140 height 15
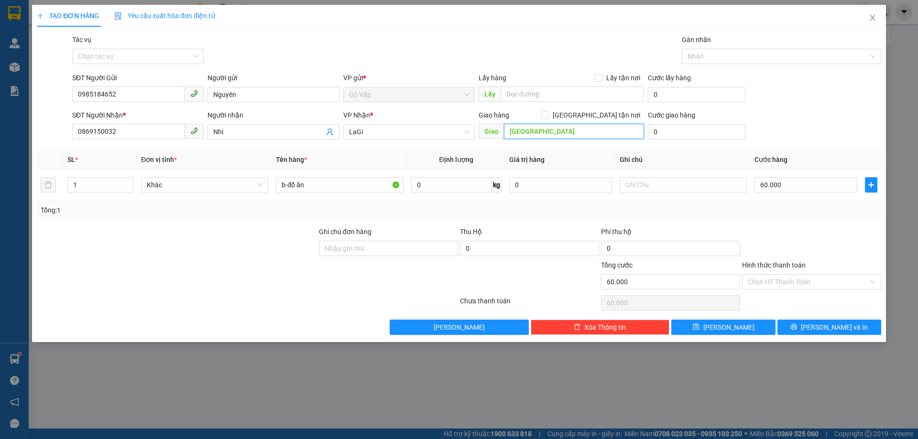
click at [603, 132] on input "Nhà thờ Tân Châu" at bounding box center [574, 131] width 140 height 15
click at [774, 194] on div "60.000" at bounding box center [806, 184] width 103 height 19
click at [807, 278] on input "Hình thức thanh toán" at bounding box center [808, 282] width 121 height 14
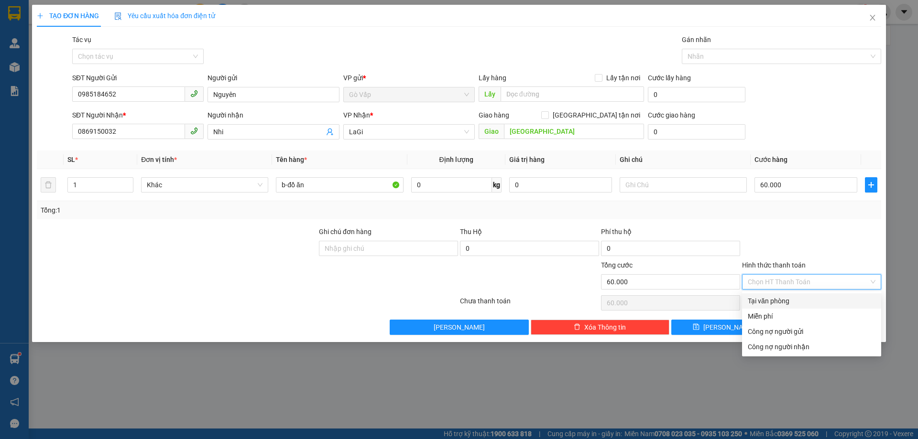
click at [783, 296] on div "Tại văn phòng" at bounding box center [811, 301] width 139 height 15
type input "0"
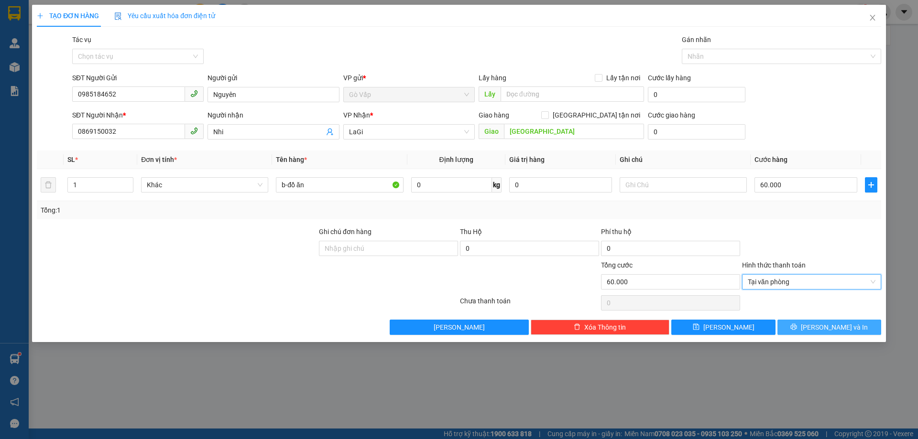
click at [811, 322] on button "Lưu và In" at bounding box center [830, 327] width 104 height 15
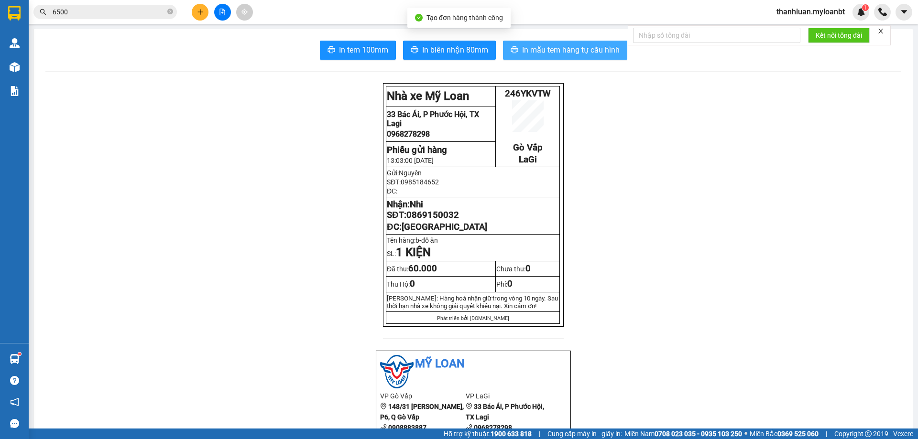
click at [579, 59] on button "In mẫu tem hàng tự cấu hình" at bounding box center [565, 50] width 124 height 19
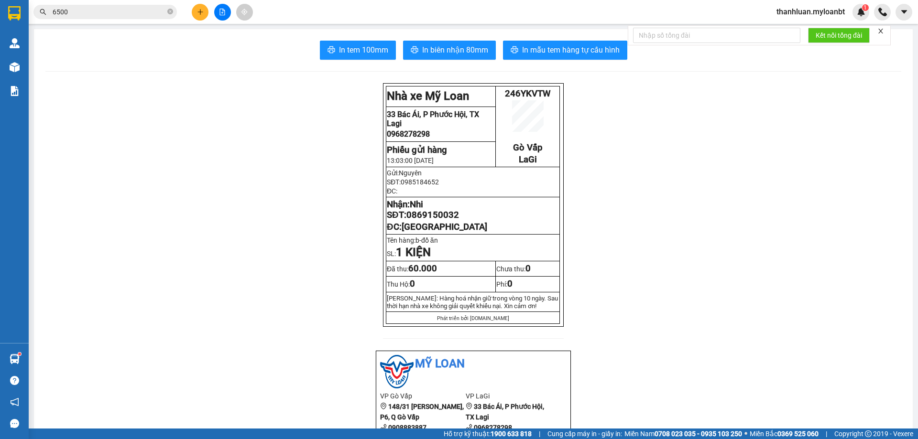
click at [119, 16] on input "6500" at bounding box center [109, 12] width 113 height 11
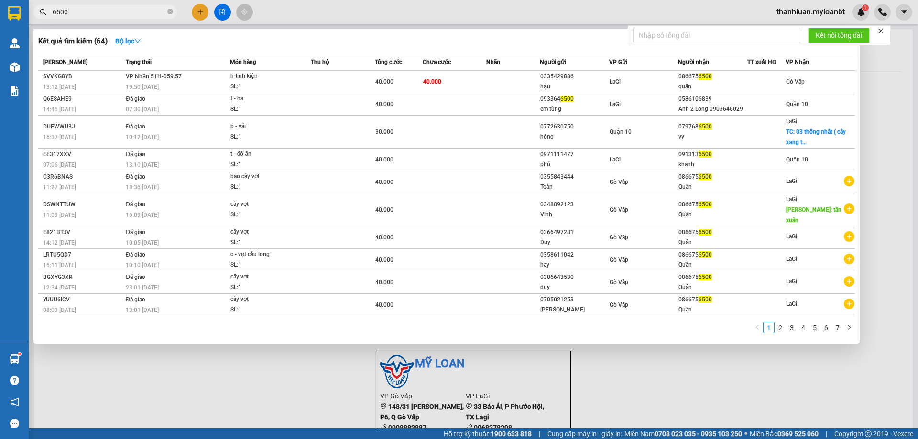
click at [119, 16] on input "6500" at bounding box center [109, 12] width 113 height 11
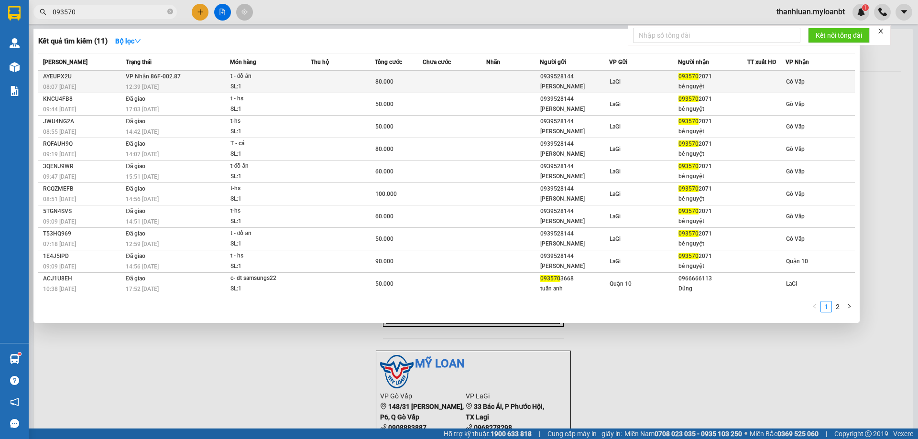
type input "093570"
click at [295, 85] on div "SL: 1" at bounding box center [266, 87] width 72 height 11
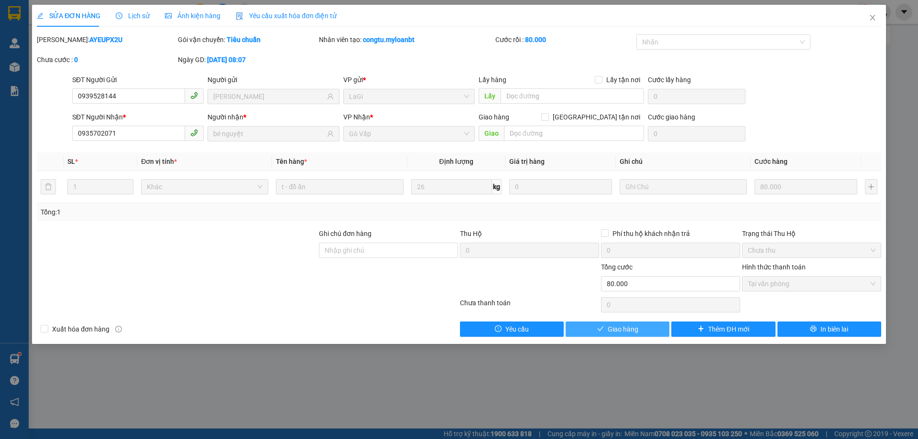
click at [629, 328] on span "Giao hàng" at bounding box center [623, 329] width 31 height 11
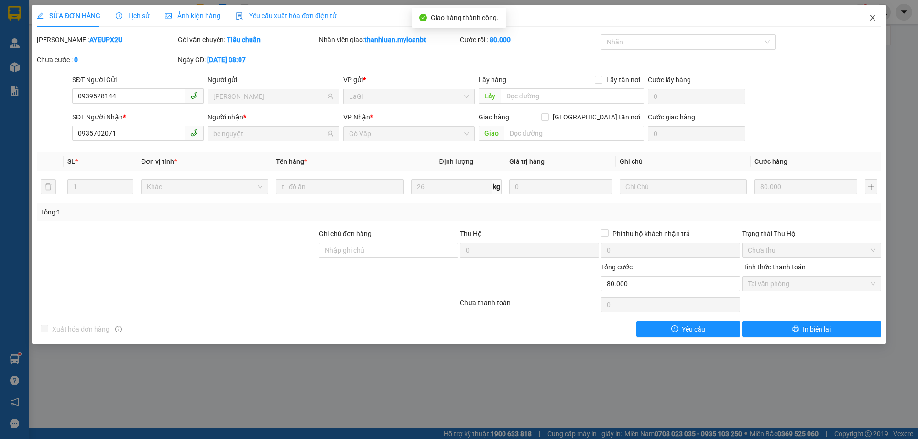
click at [874, 16] on icon "close" at bounding box center [873, 18] width 8 height 8
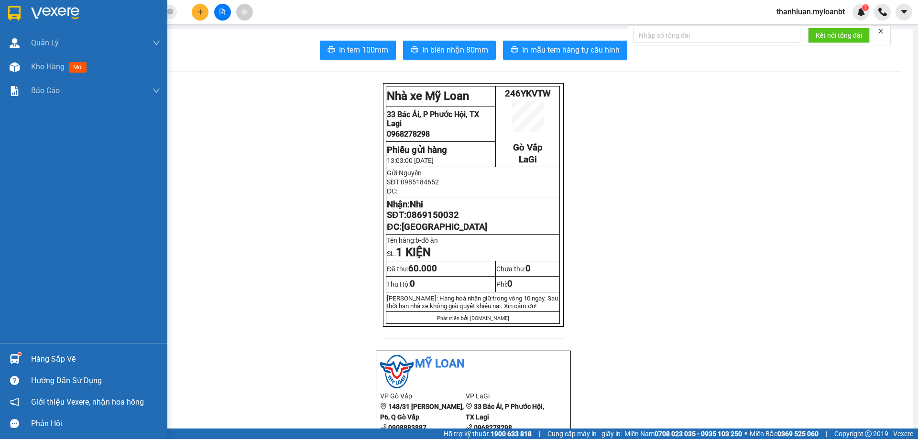
click at [10, 68] on img at bounding box center [15, 67] width 10 height 10
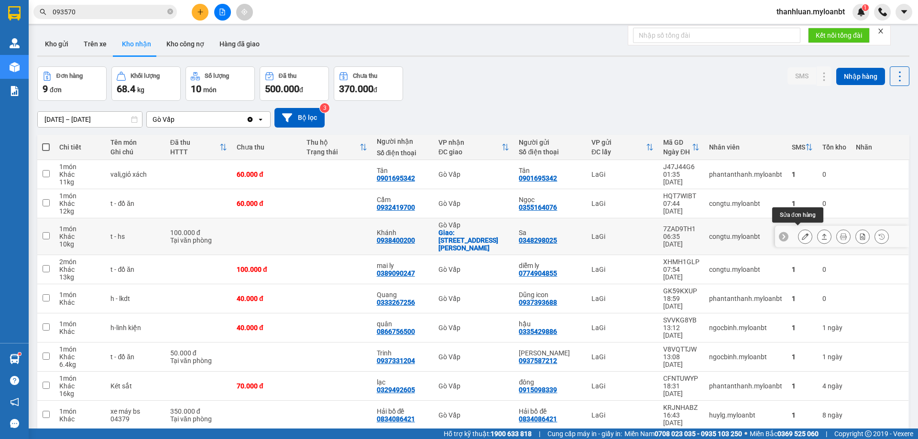
click at [802, 233] on icon at bounding box center [805, 236] width 7 height 7
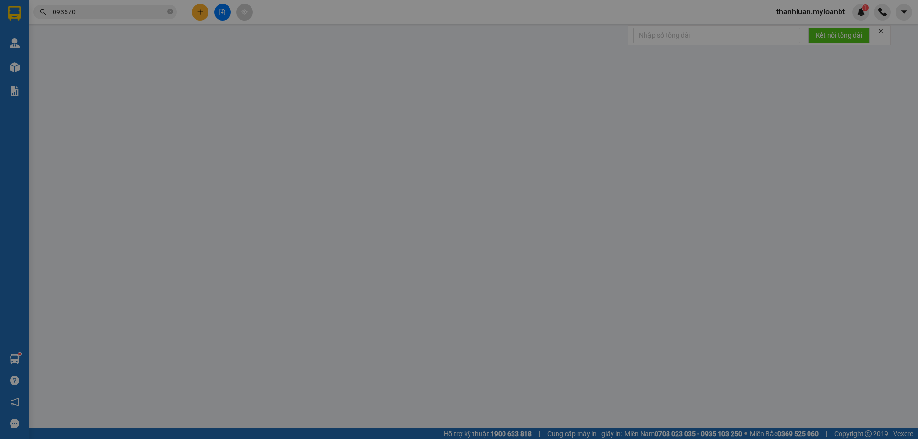
type input "0348298025"
type input "Sa"
type input "0938400200"
type input "Khánh"
checkbox input "true"
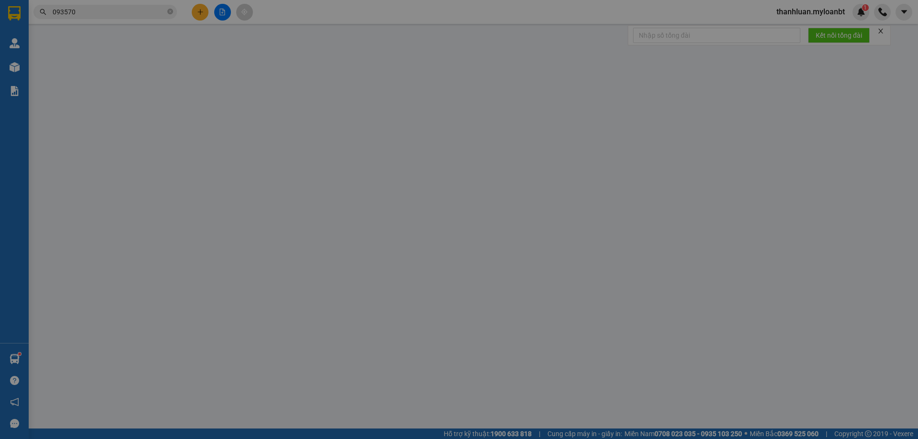
type input "40/28 Chung Thị Minh, hiệp thành q12"
type input "100.000"
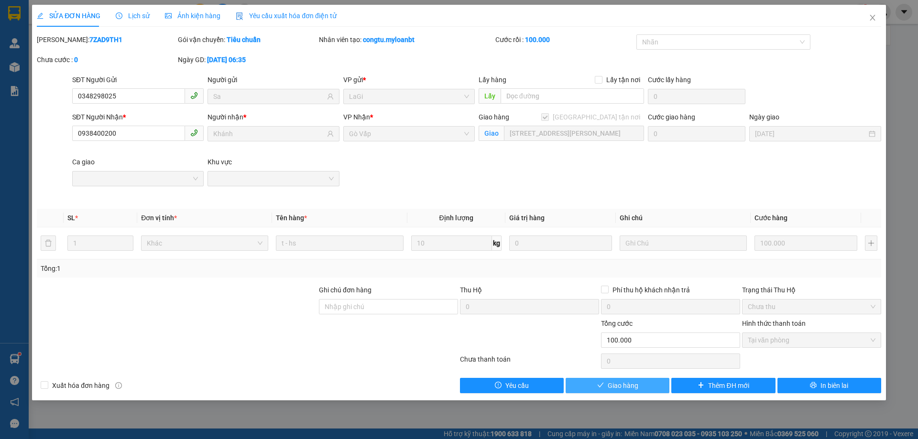
click at [635, 387] on span "Giao hàng" at bounding box center [623, 386] width 31 height 11
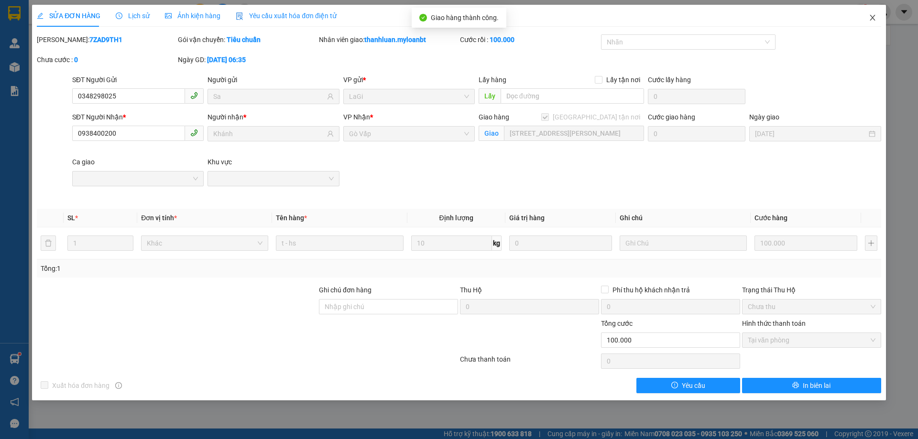
click at [873, 16] on icon "close" at bounding box center [873, 18] width 8 height 8
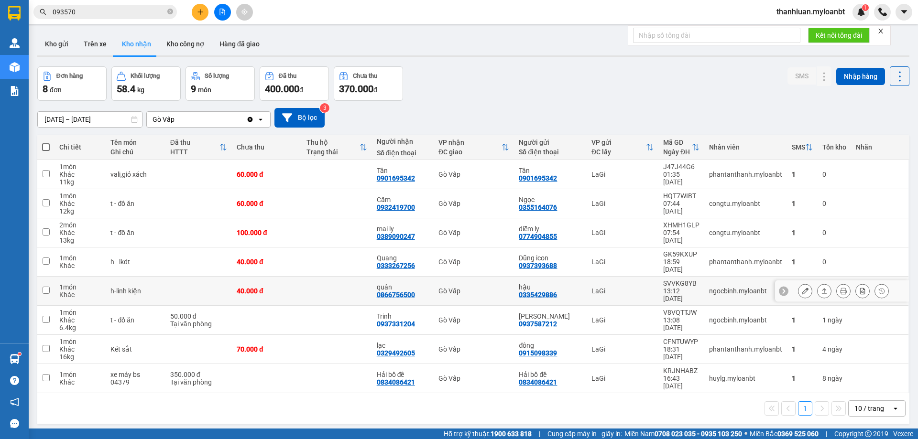
click at [821, 288] on icon at bounding box center [824, 291] width 7 height 7
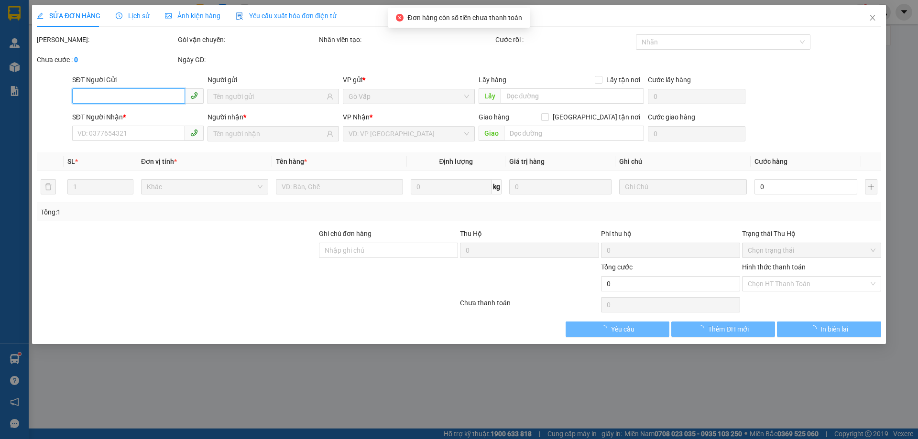
type input "0335429886"
type input "hậu"
type input "0866756500"
type input "quân"
type input "40.000"
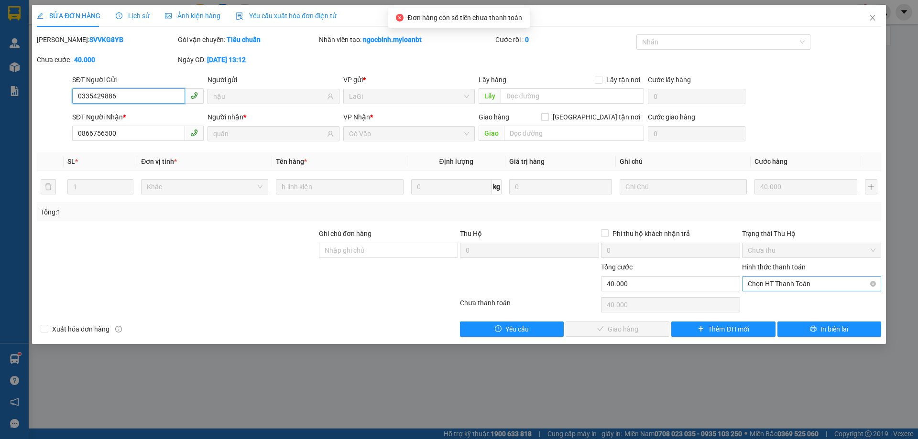
click at [760, 285] on span "Chọn HT Thanh Toán" at bounding box center [812, 284] width 128 height 14
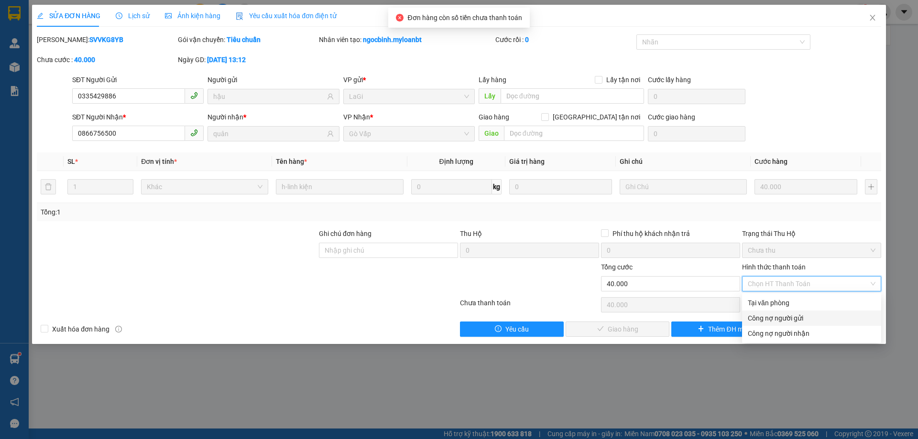
click at [757, 307] on div "Tại văn phòng" at bounding box center [812, 303] width 128 height 11
type input "0"
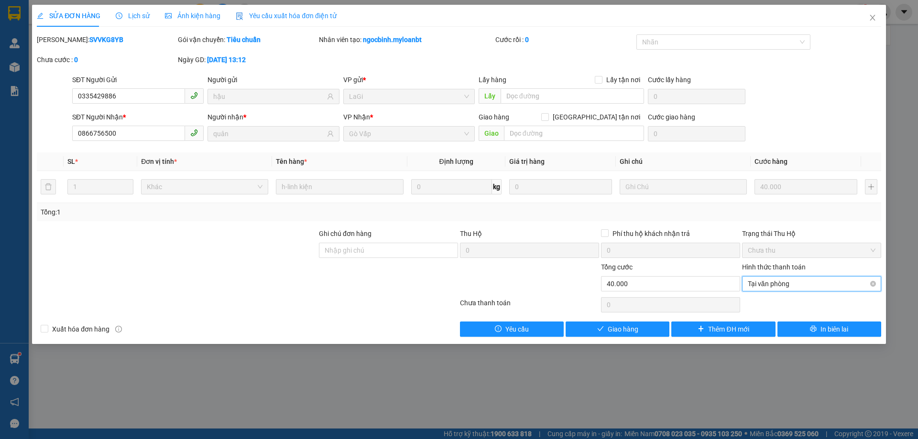
click at [765, 281] on span "Tại văn phòng" at bounding box center [812, 284] width 128 height 14
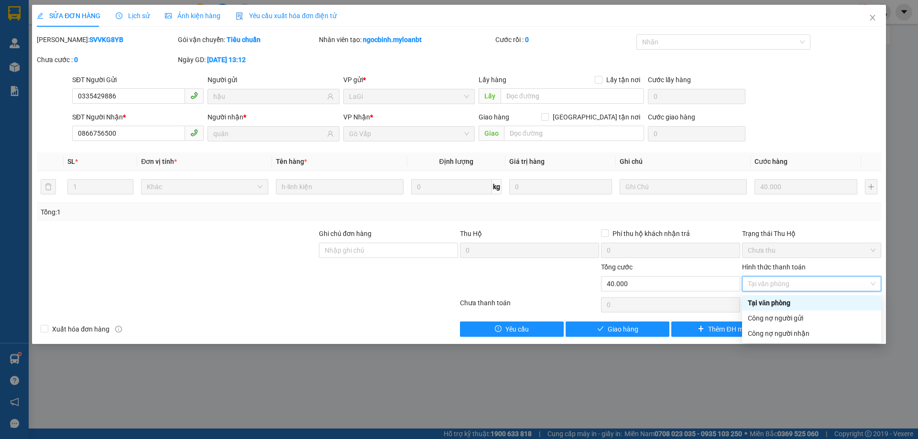
click at [774, 299] on div "Tại văn phòng" at bounding box center [812, 303] width 128 height 11
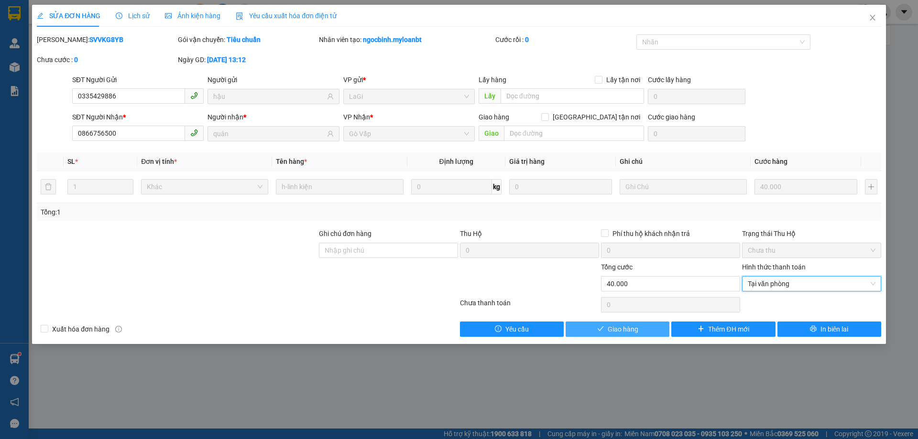
click at [623, 331] on span "Giao hàng" at bounding box center [623, 329] width 31 height 11
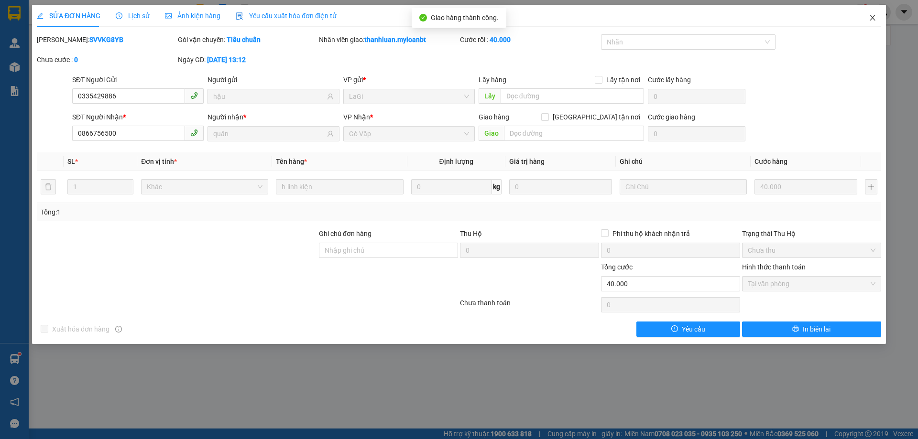
click at [870, 17] on icon "close" at bounding box center [873, 18] width 8 height 8
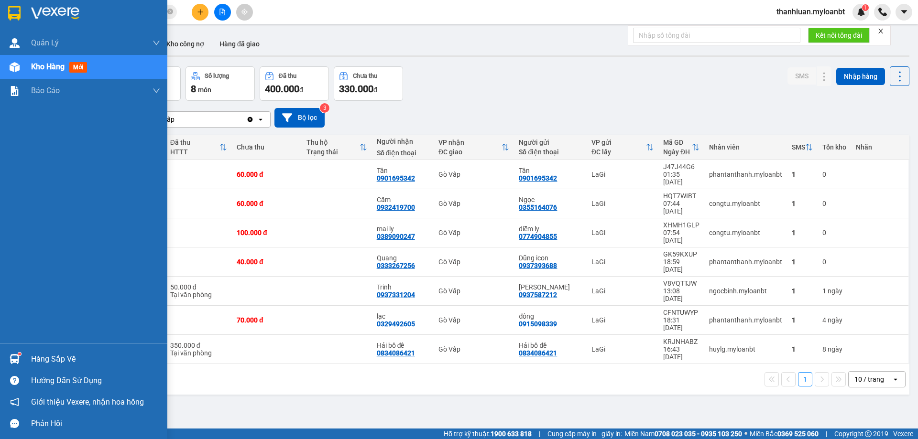
click at [19, 351] on div "Hàng sắp về" at bounding box center [83, 360] width 167 height 22
